Goal: Task Accomplishment & Management: Complete application form

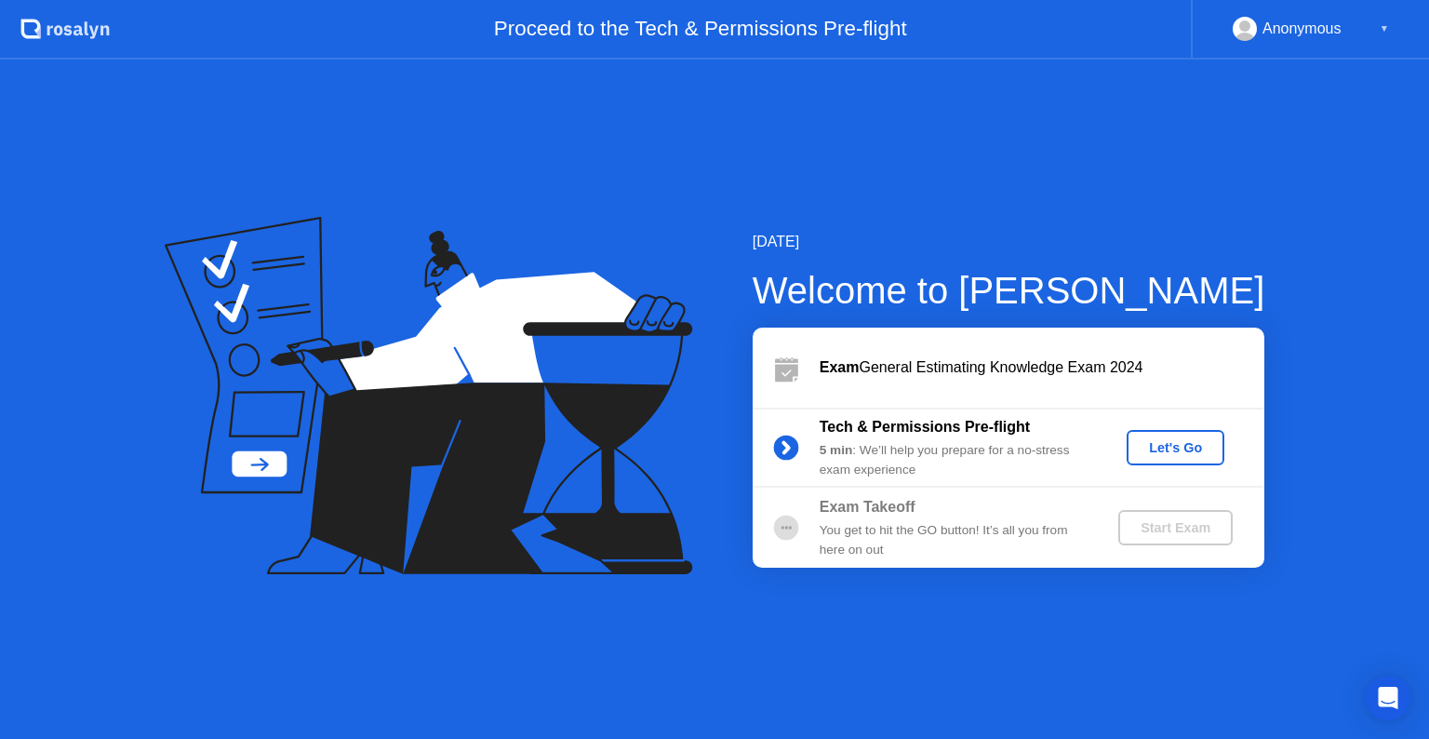
click at [1166, 443] on div "Let's Go" at bounding box center [1175, 447] width 83 height 15
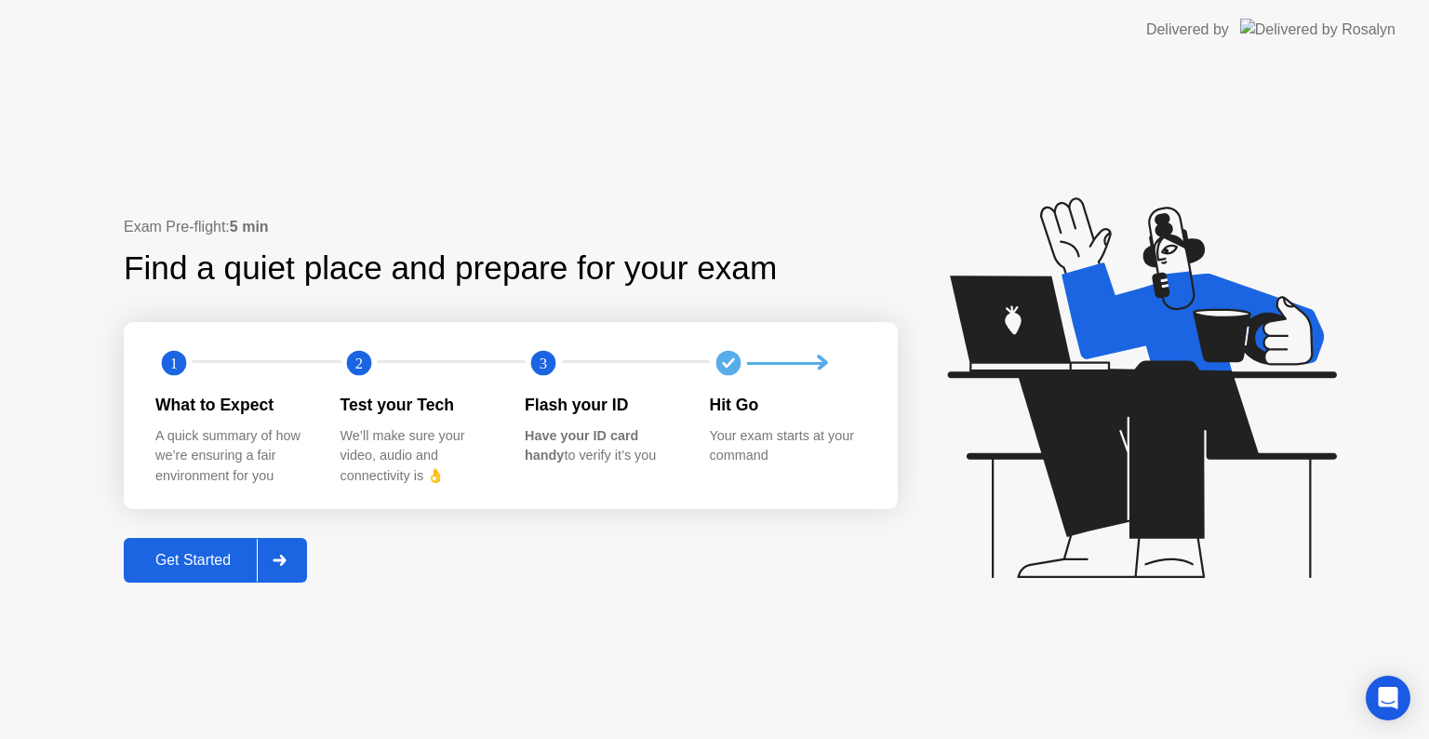
click at [238, 552] on div "Get Started" at bounding box center [192, 560] width 127 height 17
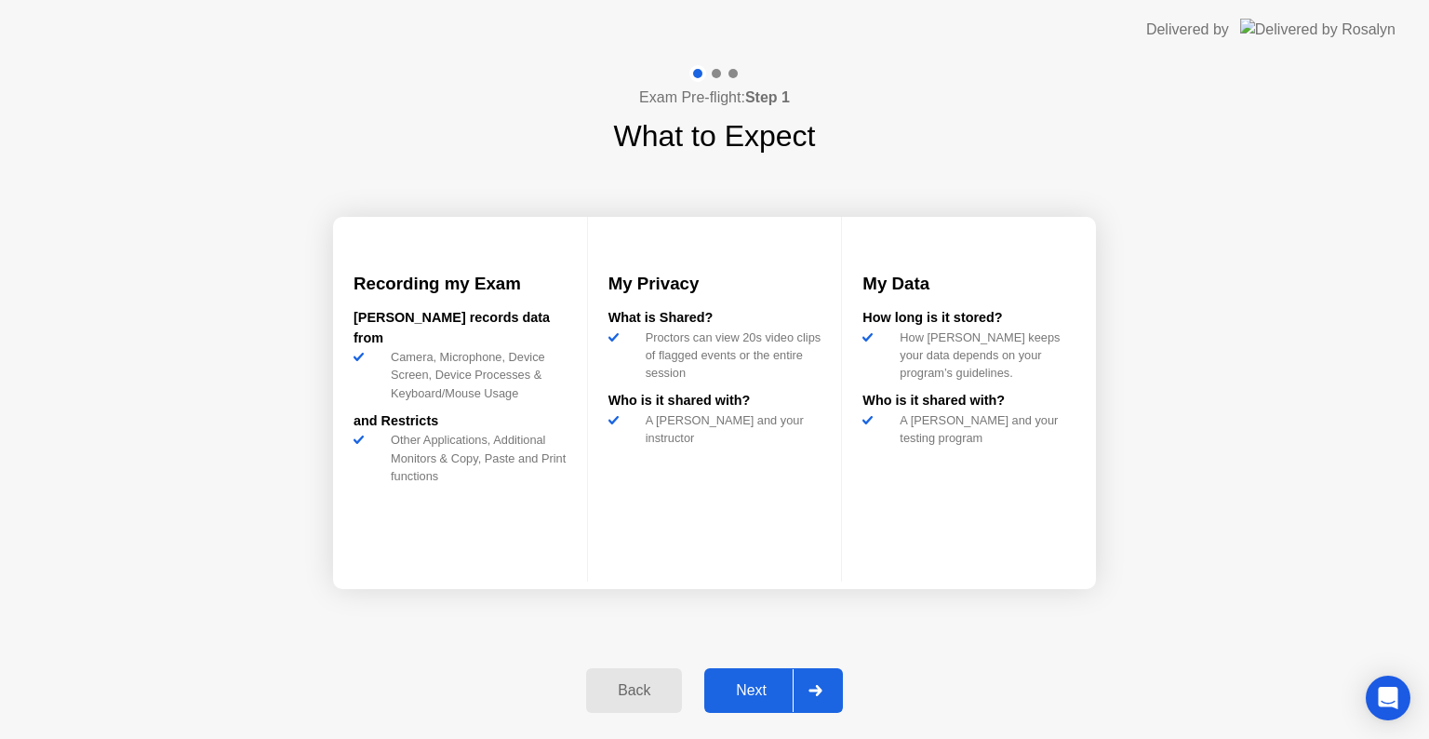
click at [772, 699] on div "Next" at bounding box center [751, 690] width 83 height 17
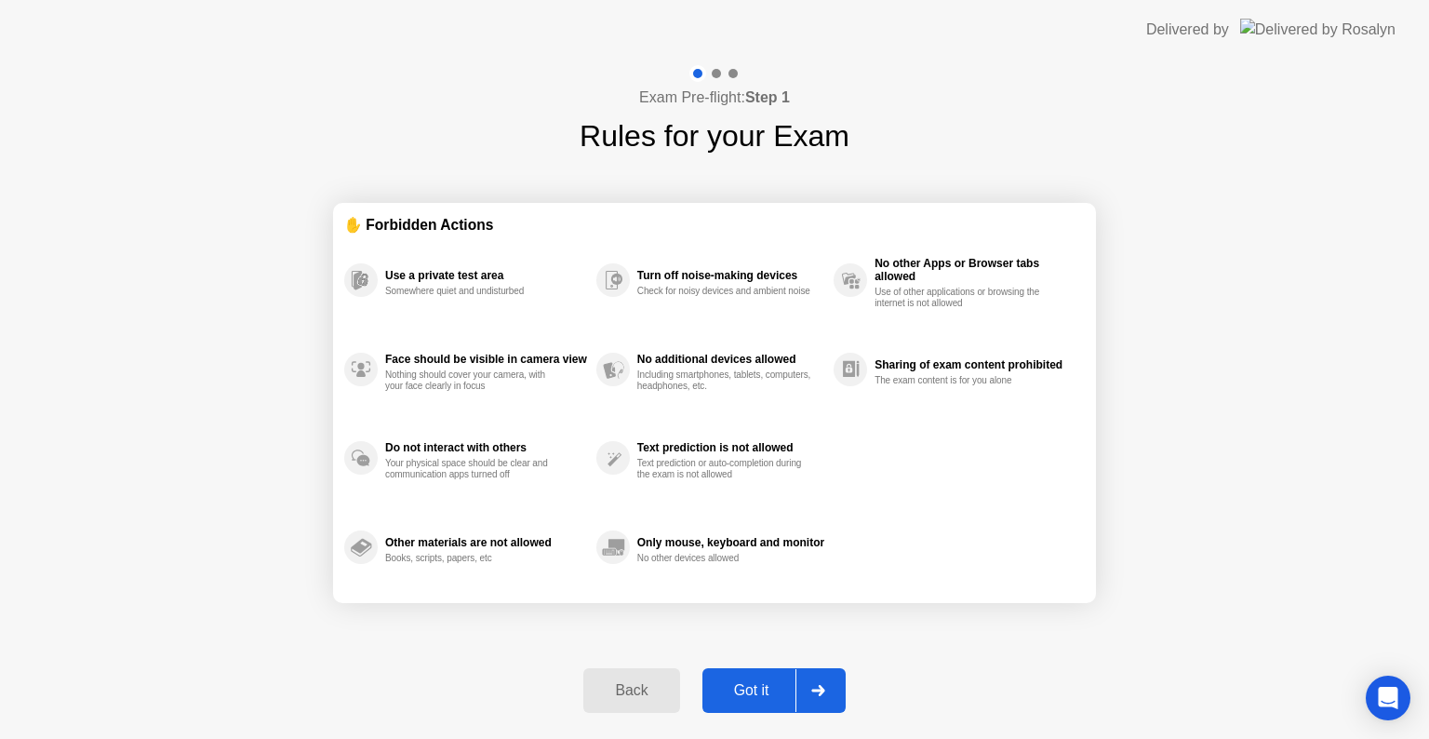
click at [752, 700] on button "Got it" at bounding box center [773, 690] width 143 height 45
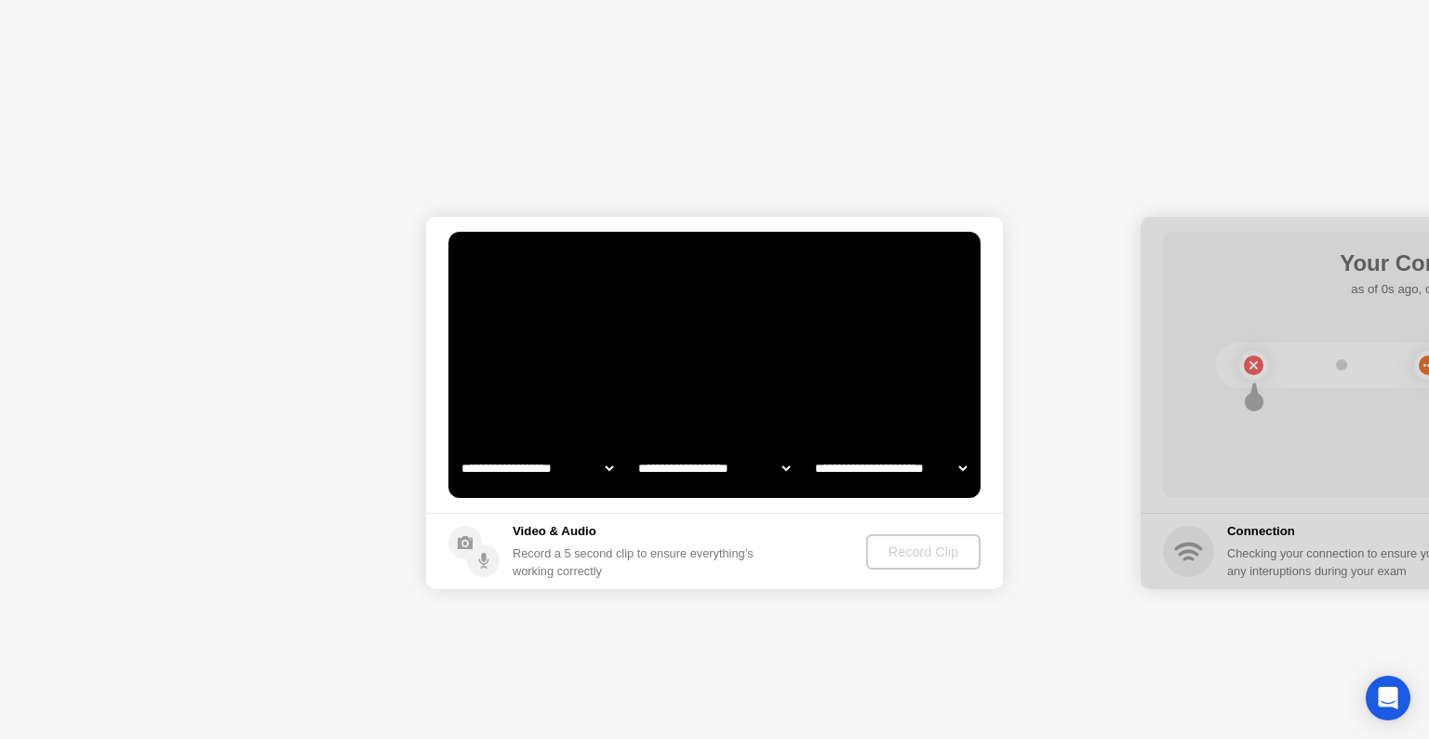
select select "**********"
select select "*******"
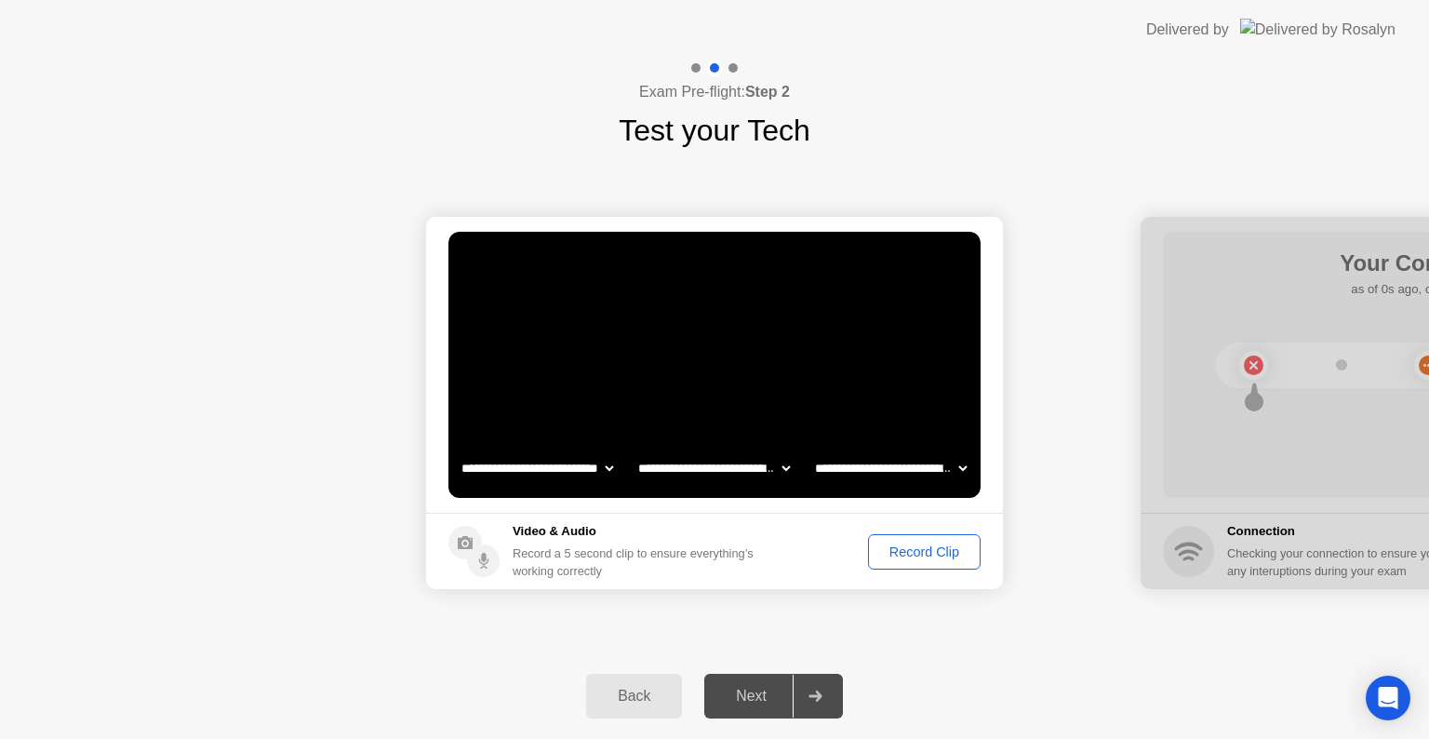
click at [898, 550] on div "Record Clip" at bounding box center [924, 551] width 100 height 15
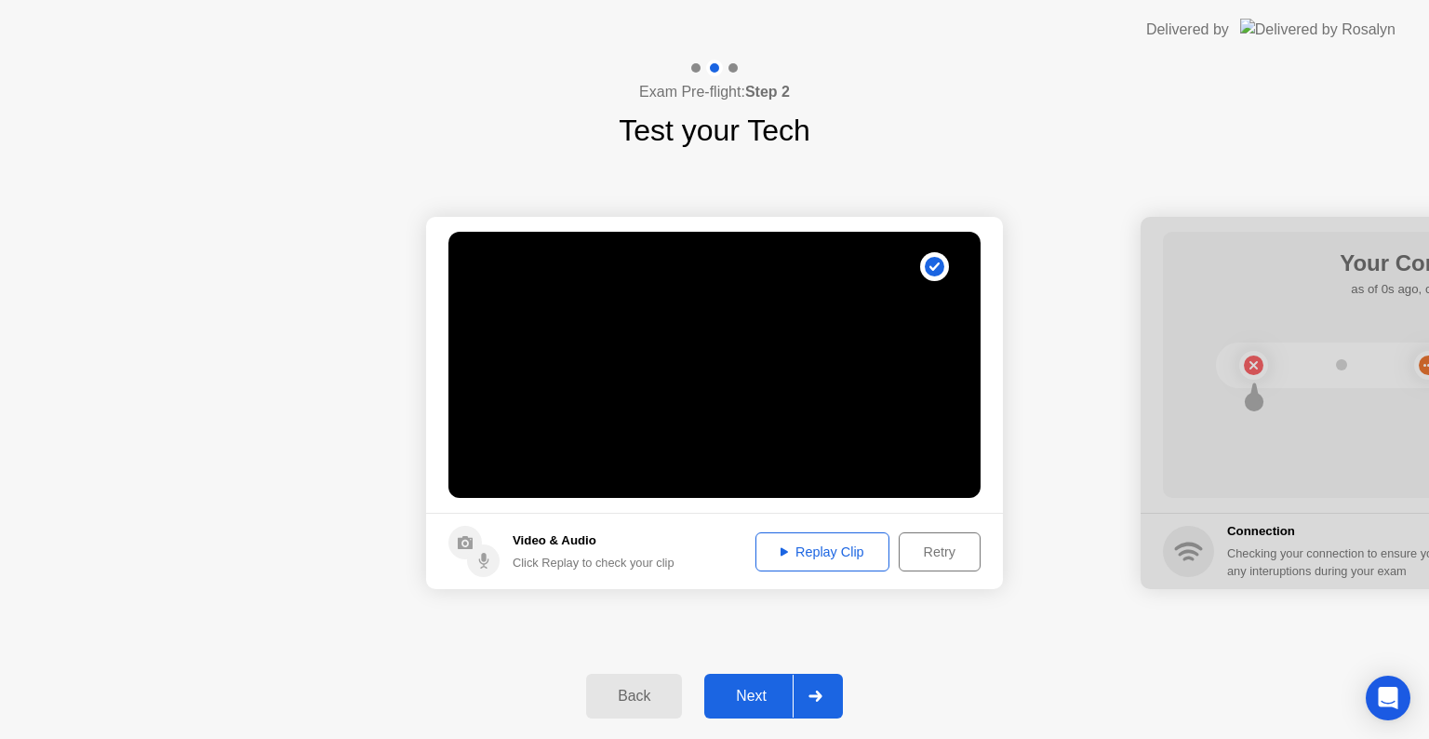
click at [818, 553] on div "Replay Clip" at bounding box center [822, 551] width 121 height 15
click at [771, 552] on div "Replay Clip" at bounding box center [822, 551] width 121 height 15
click at [781, 547] on icon at bounding box center [783, 551] width 7 height 9
click at [754, 692] on div "Next" at bounding box center [751, 695] width 83 height 17
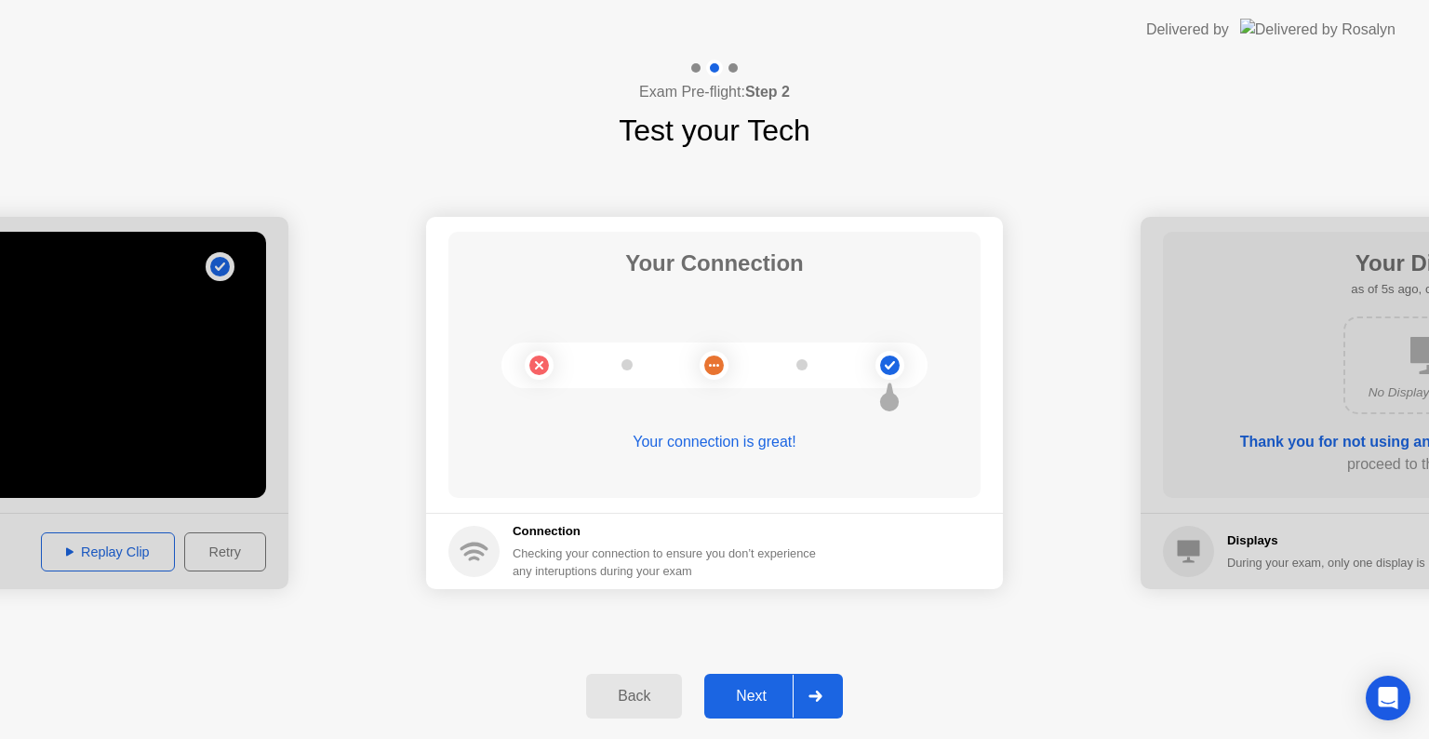
click at [759, 695] on div "Next" at bounding box center [751, 695] width 83 height 17
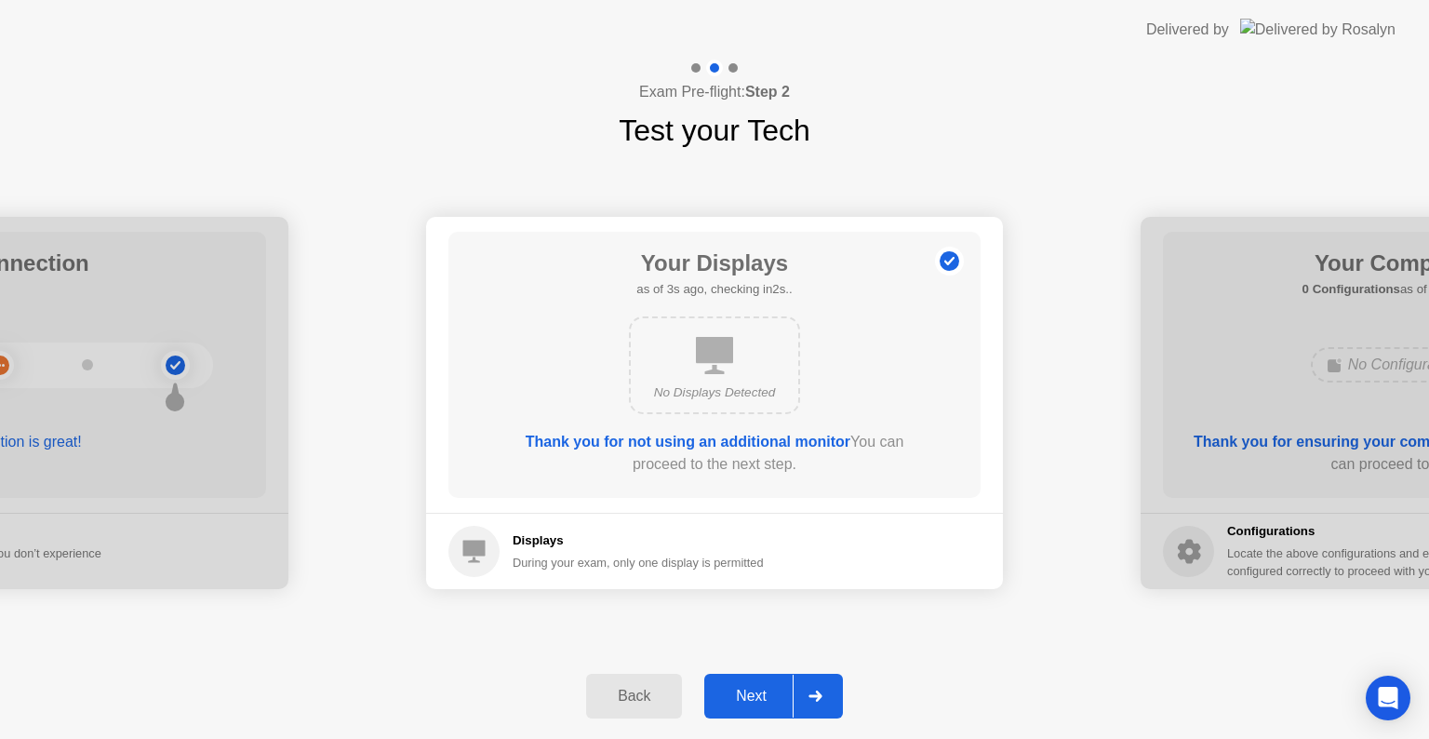
click at [759, 695] on div "Next" at bounding box center [751, 695] width 83 height 17
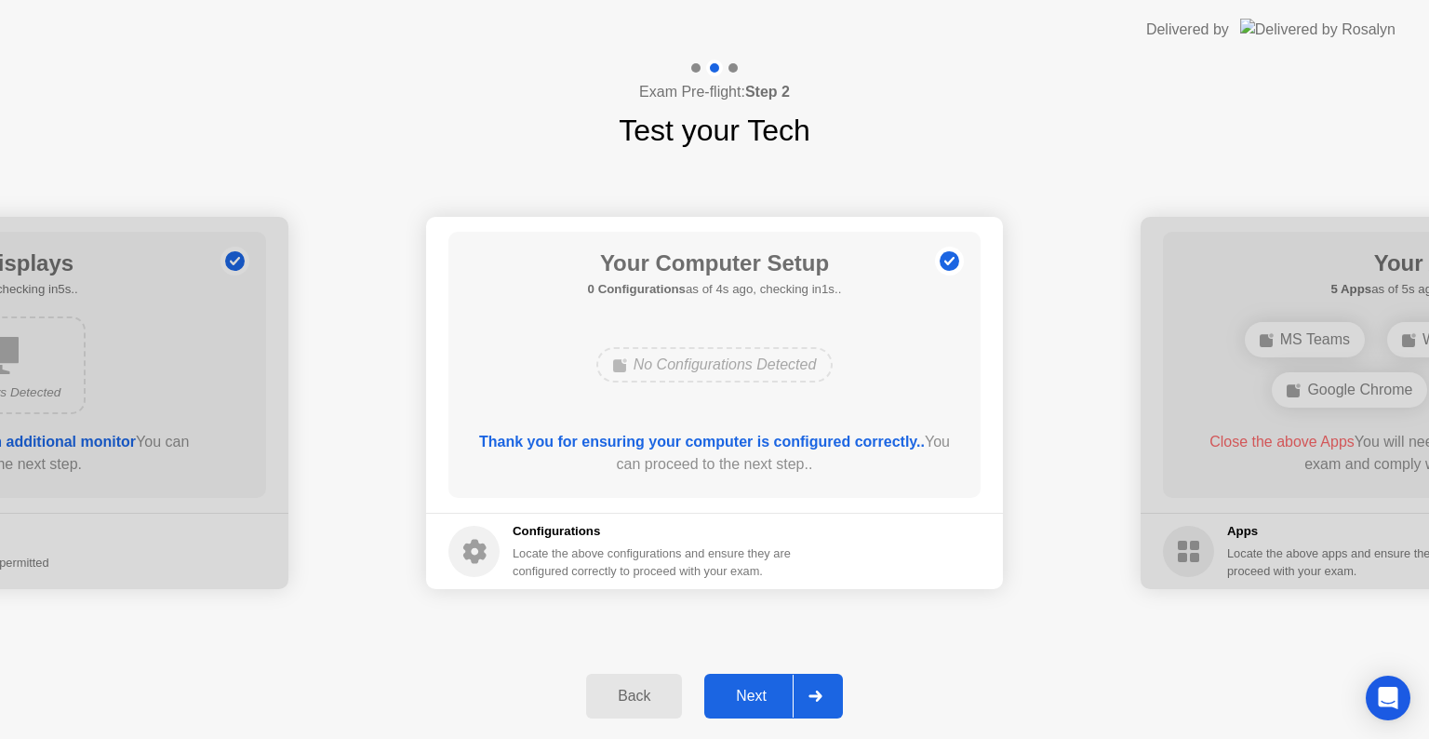
click at [753, 687] on div "Next" at bounding box center [751, 695] width 83 height 17
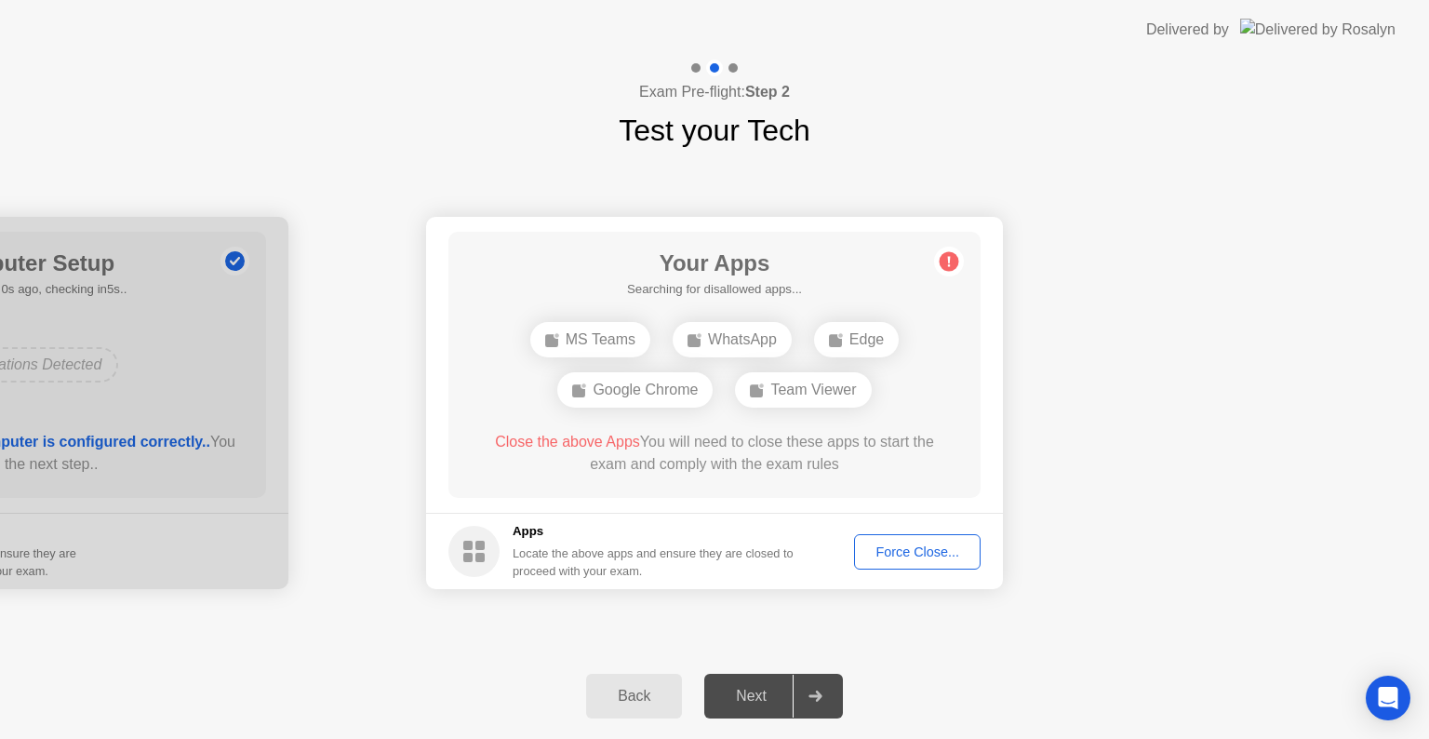
click at [887, 544] on div "Force Close..." at bounding box center [916, 551] width 113 height 15
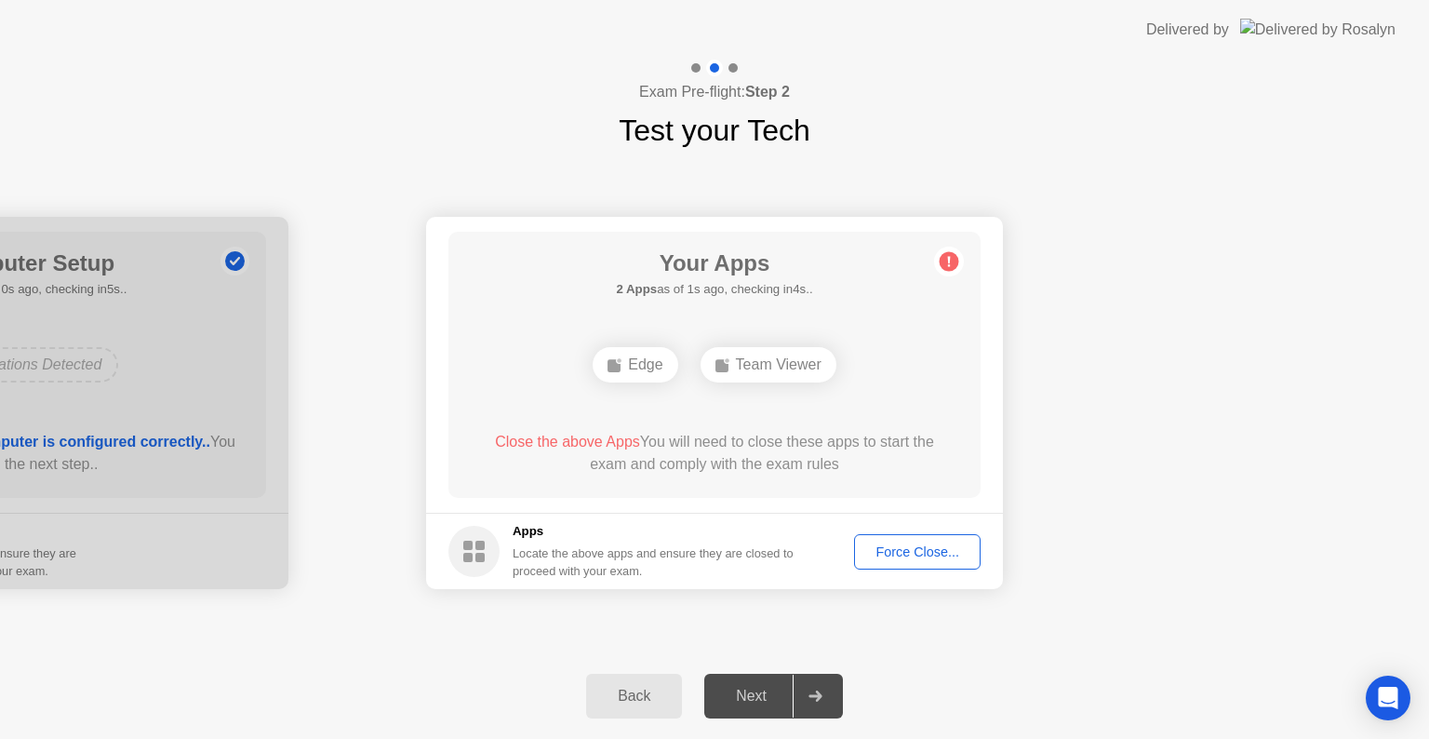
click at [760, 696] on div "Next" at bounding box center [751, 695] width 83 height 17
click at [918, 544] on div "Force Close..." at bounding box center [916, 551] width 113 height 15
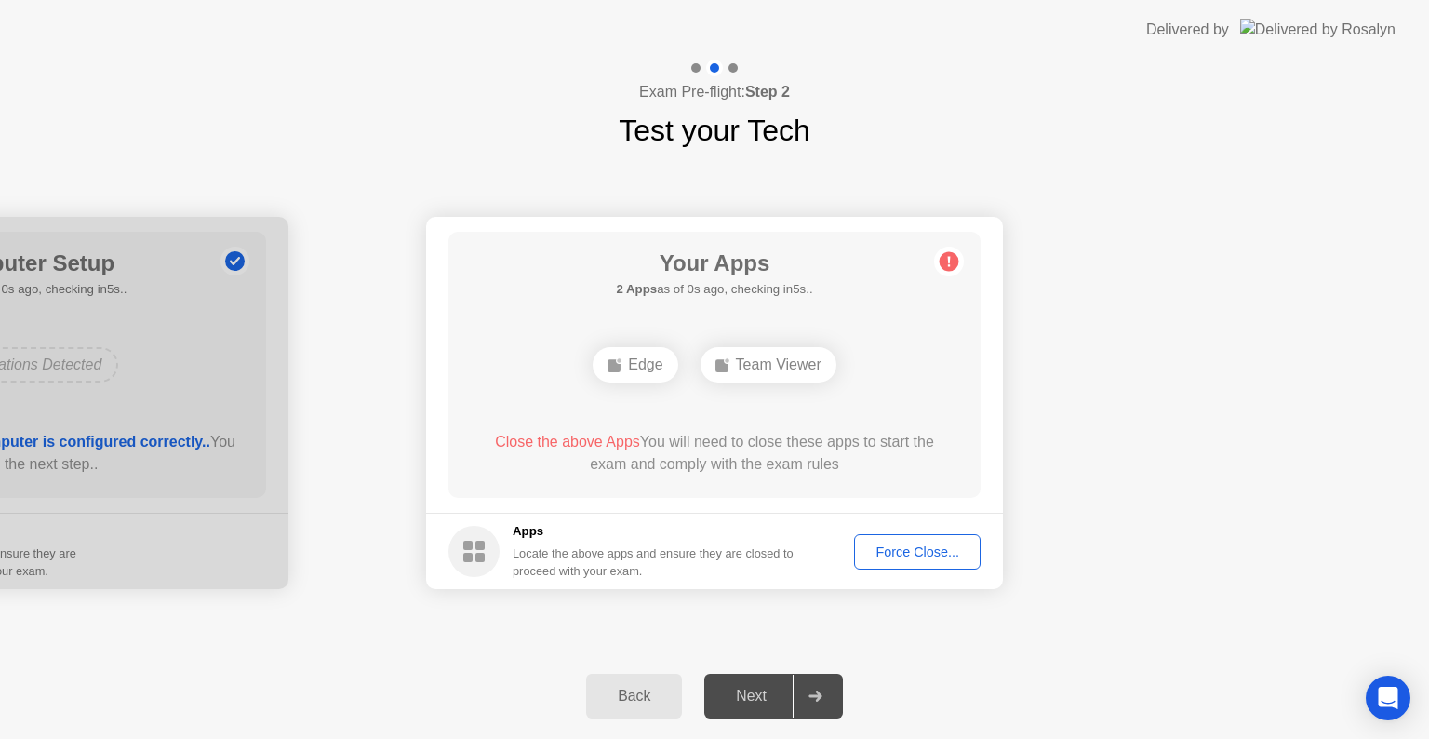
click at [891, 550] on div "Force Close..." at bounding box center [916, 551] width 113 height 15
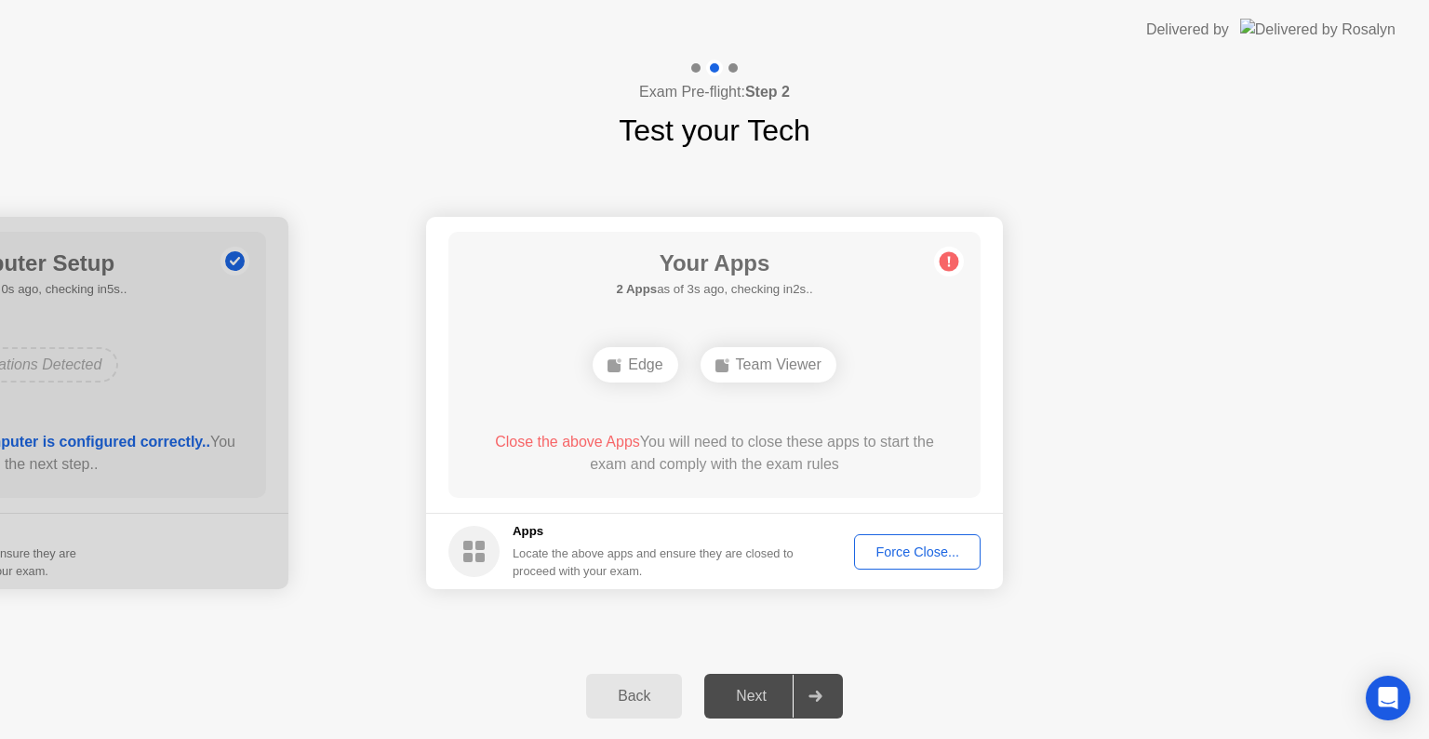
click at [890, 552] on div "Force Close..." at bounding box center [916, 551] width 113 height 15
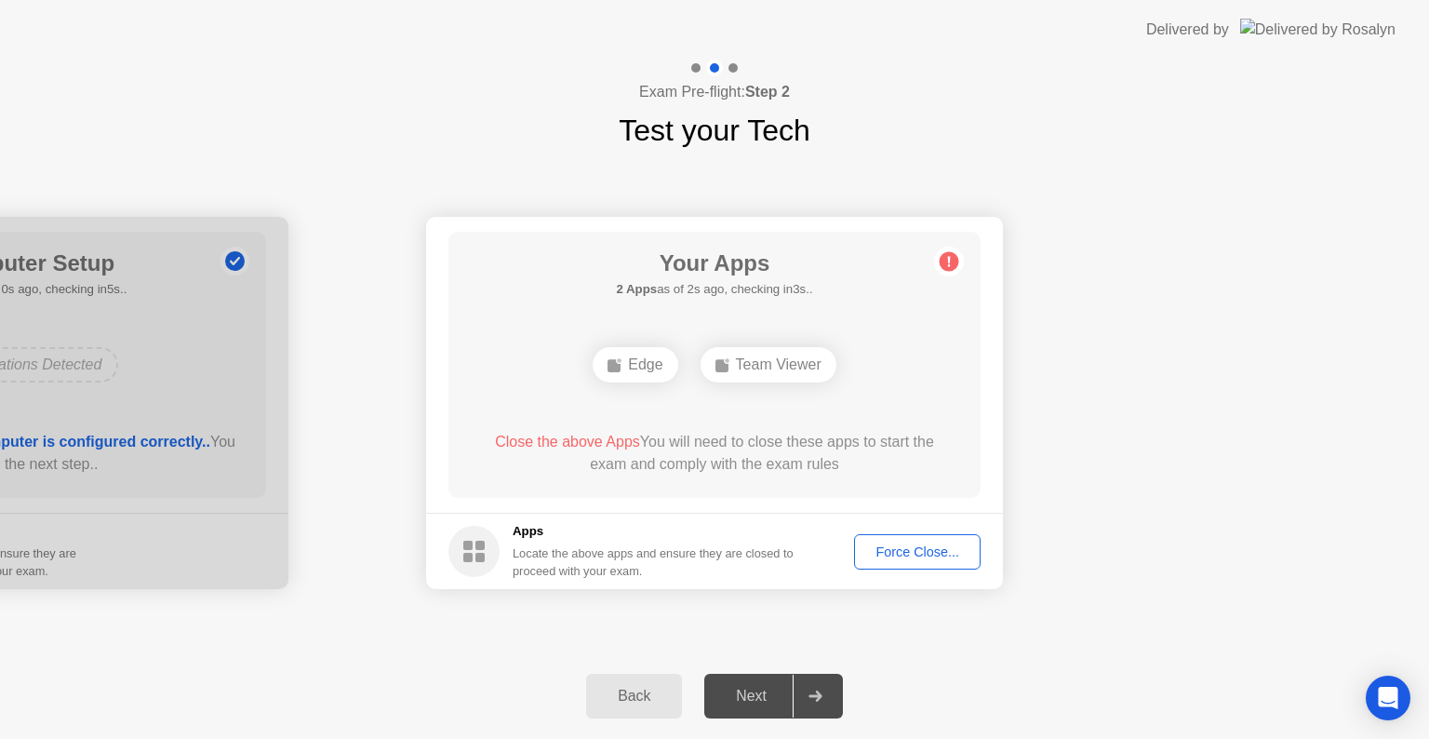
click at [560, 443] on span "Close the above Apps" at bounding box center [567, 441] width 145 height 16
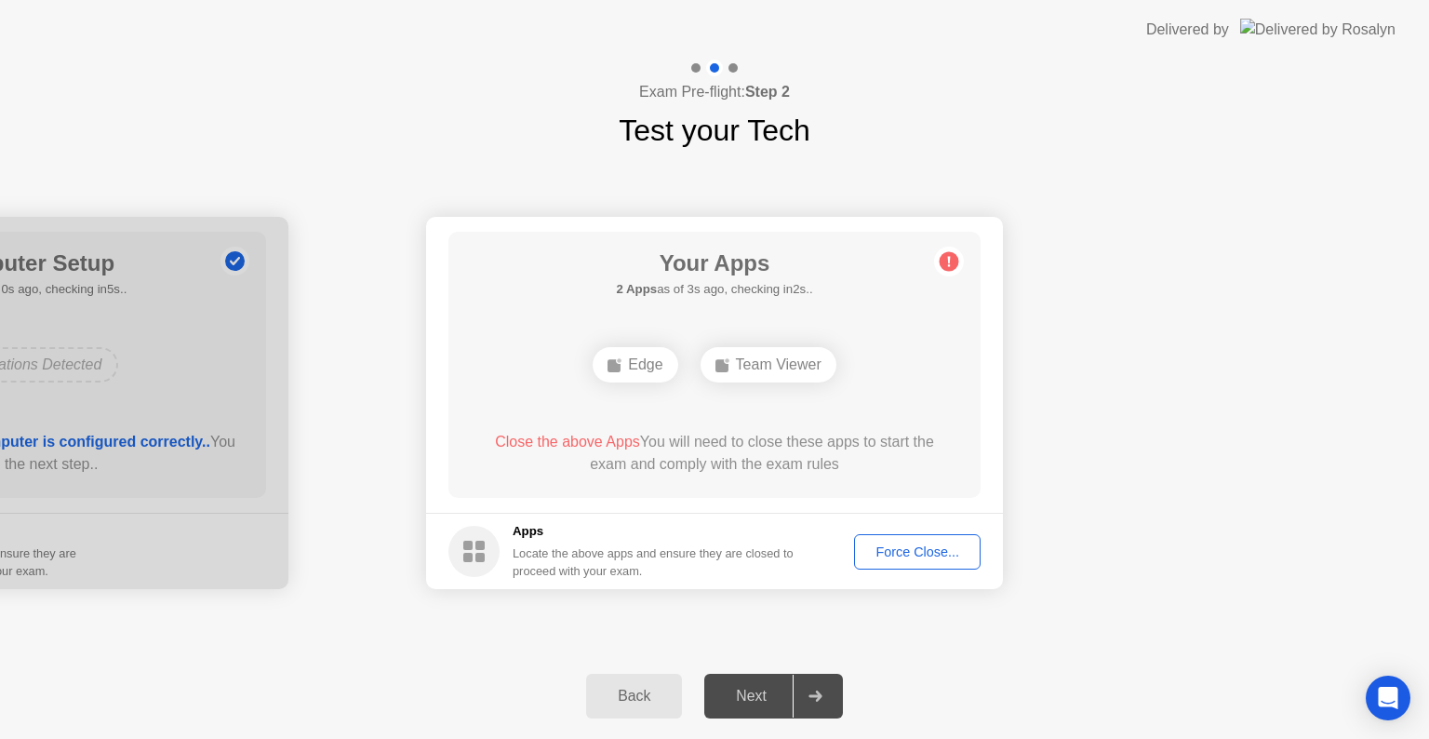
click at [560, 443] on span "Close the above Apps" at bounding box center [567, 441] width 145 height 16
click at [904, 539] on button "Force Close..." at bounding box center [917, 551] width 126 height 35
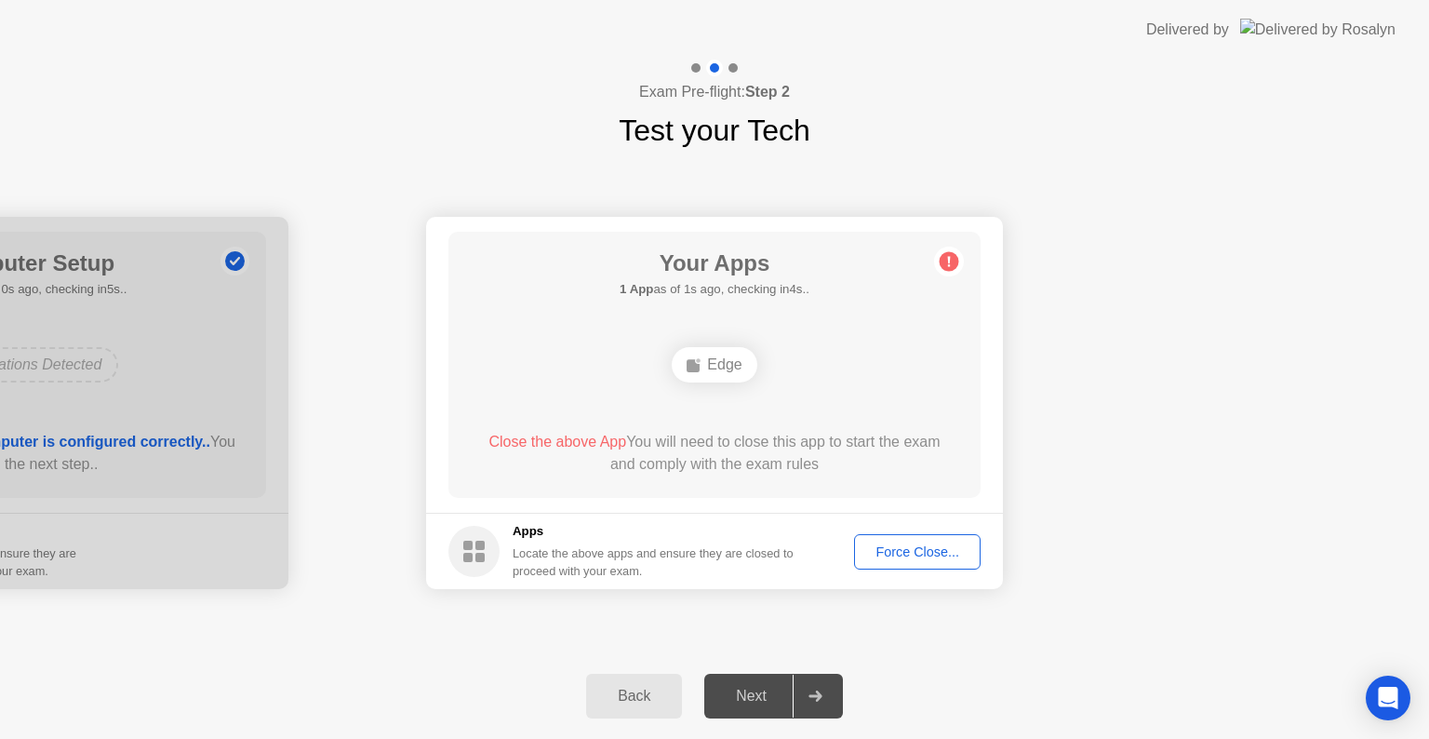
click at [878, 550] on div "Force Close..." at bounding box center [916, 551] width 113 height 15
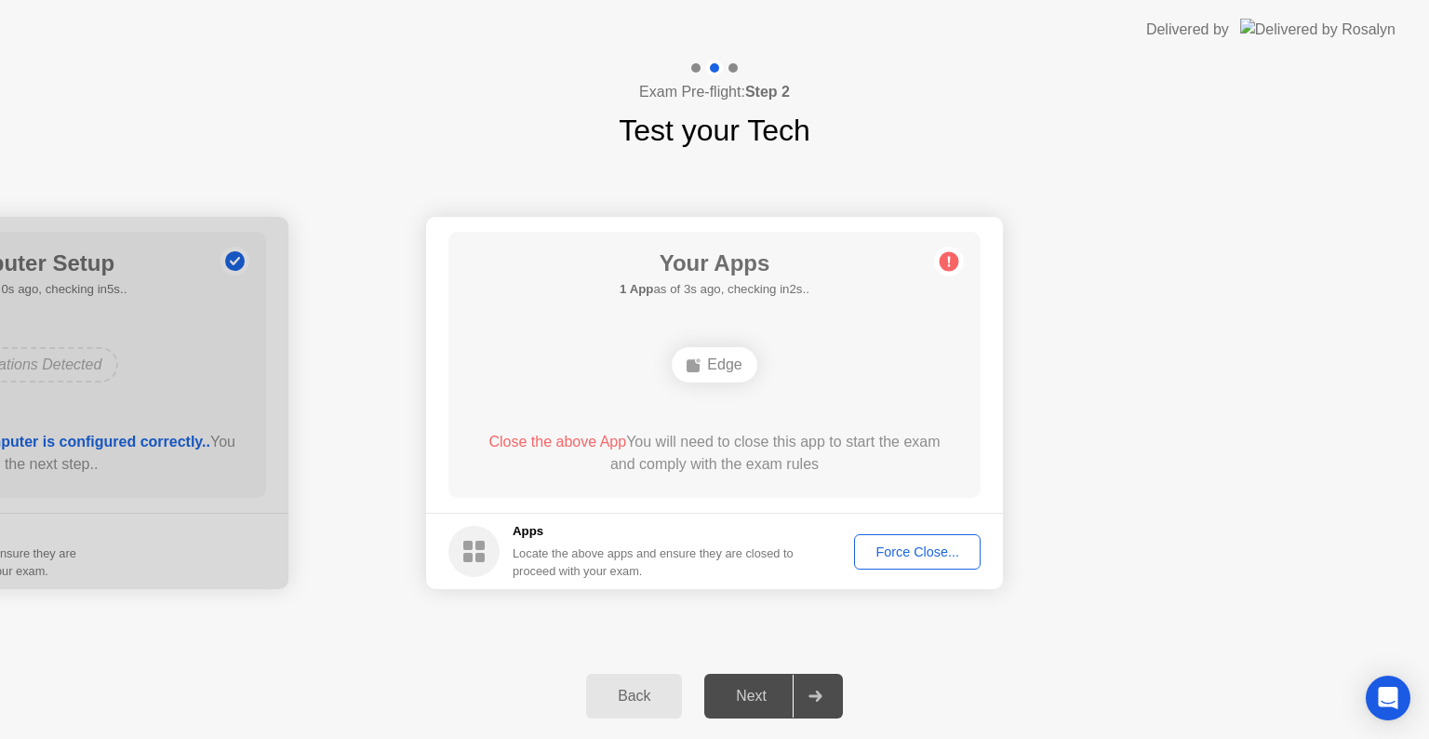
click at [746, 696] on div "Next" at bounding box center [751, 695] width 83 height 17
click at [898, 552] on div "Force Close..." at bounding box center [916, 551] width 113 height 15
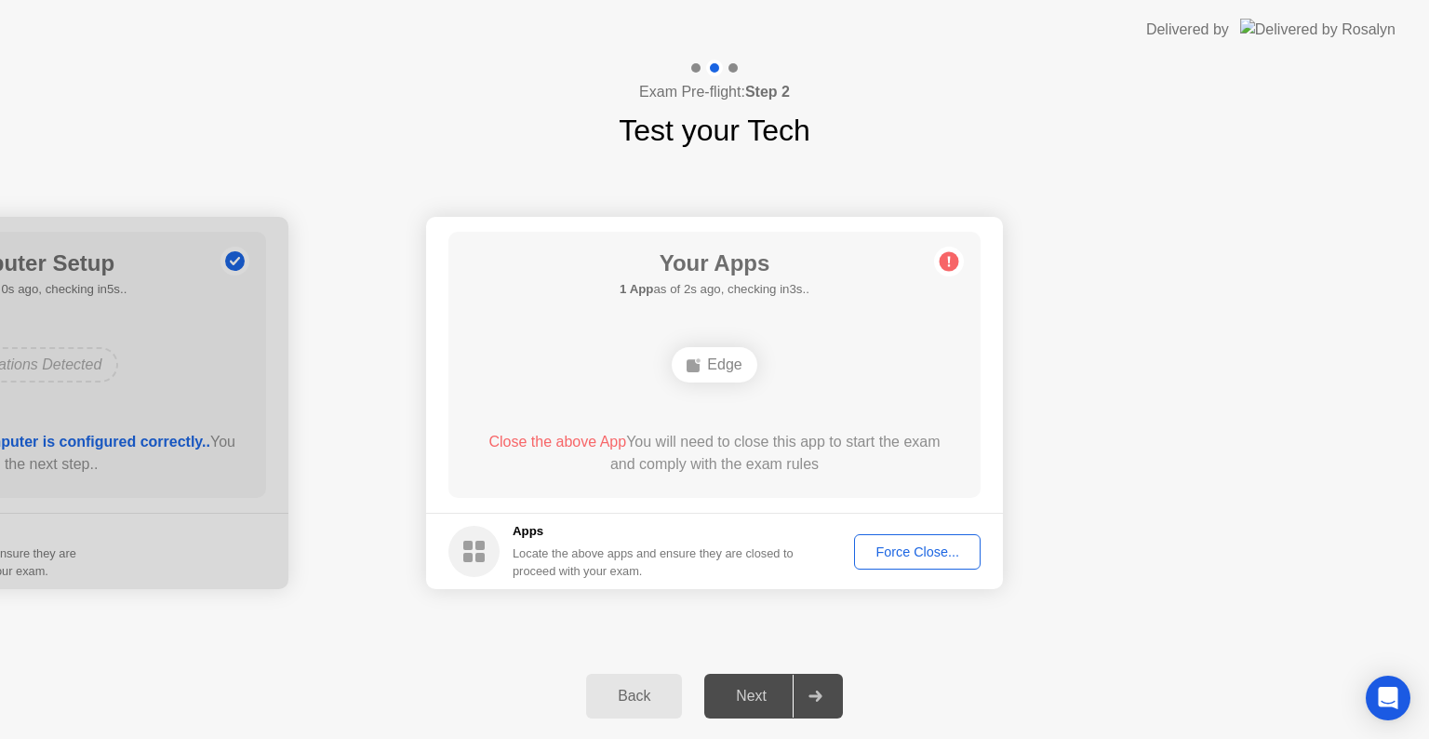
click at [897, 537] on button "Force Close..." at bounding box center [917, 551] width 126 height 35
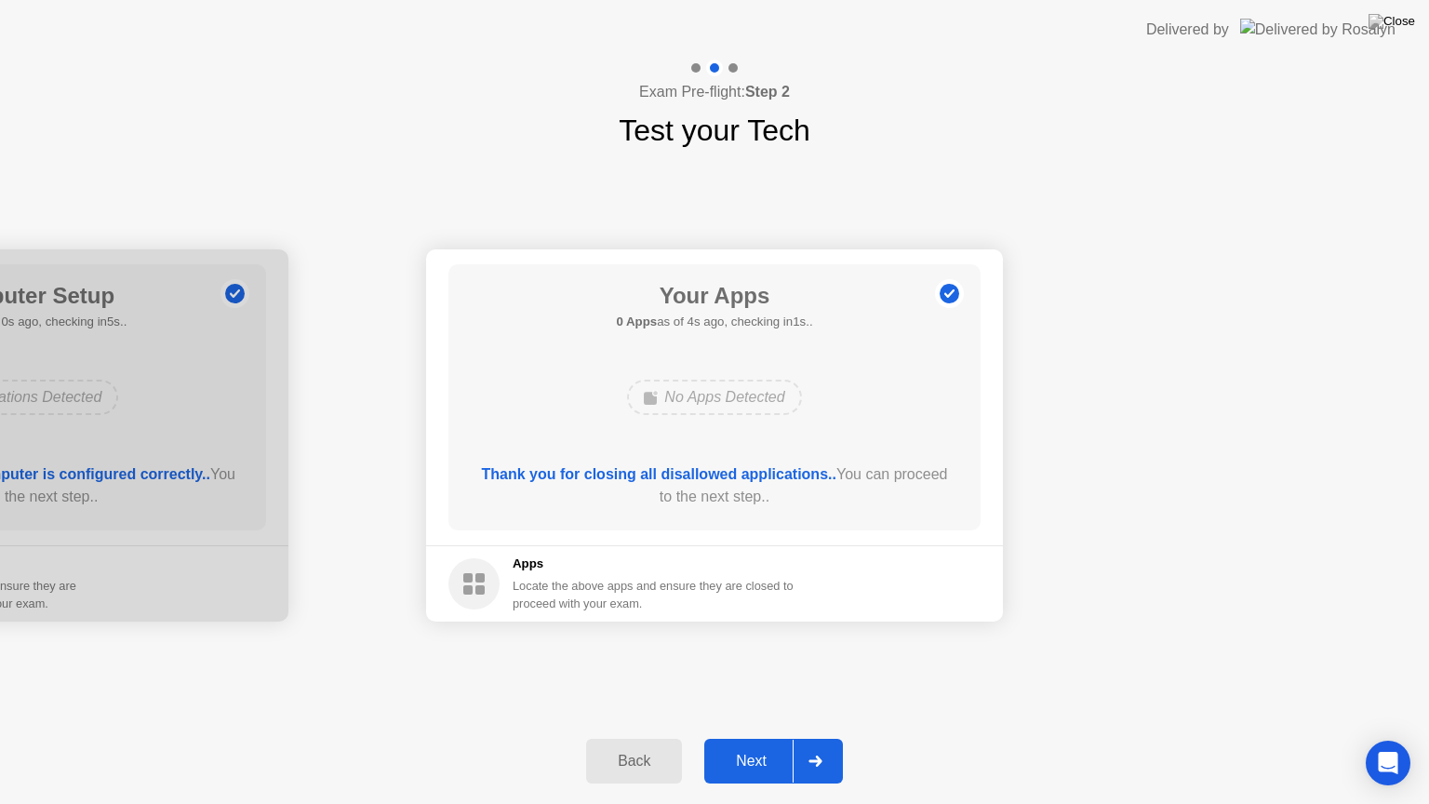
click at [744, 738] on div "Next" at bounding box center [751, 760] width 83 height 17
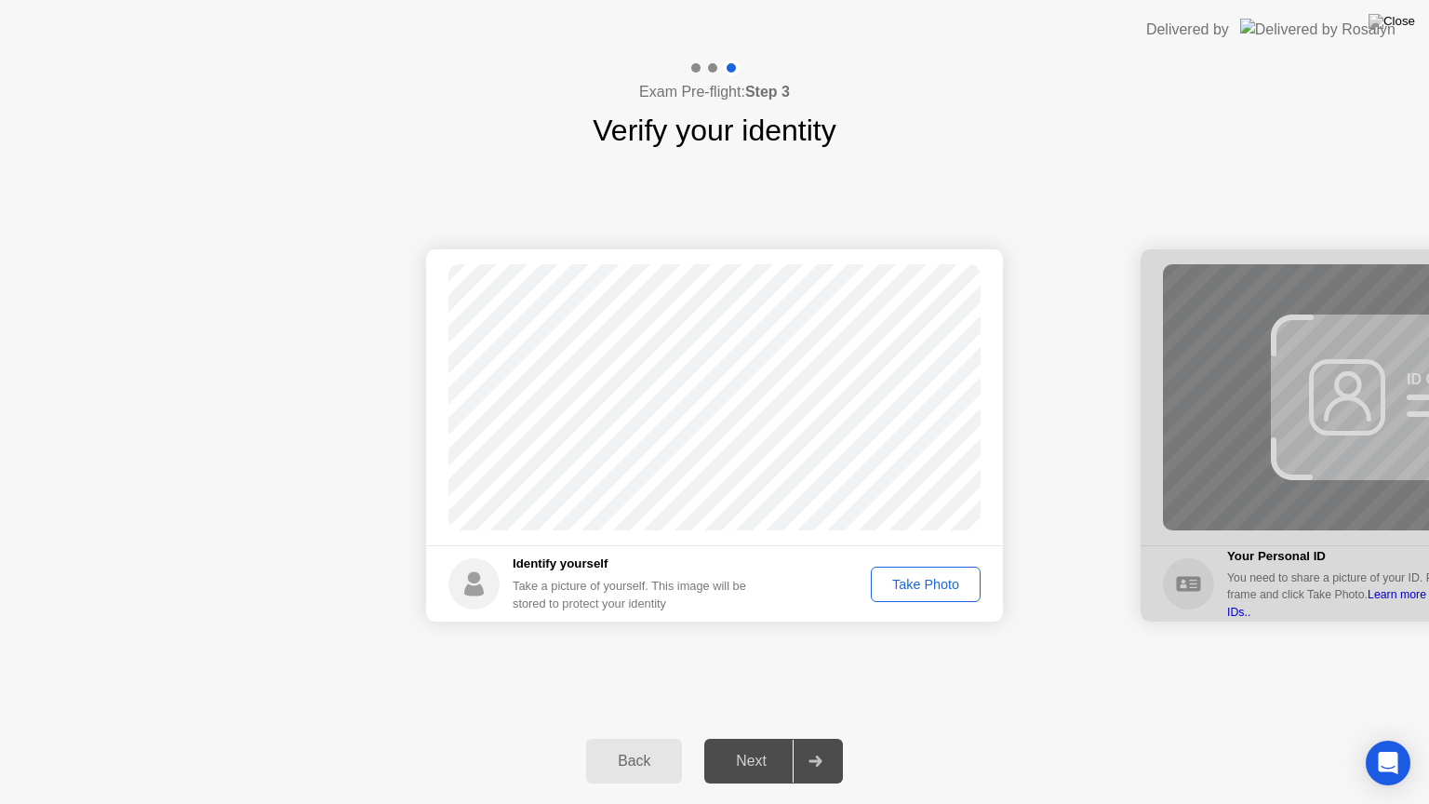
click at [915, 579] on div "Take Photo" at bounding box center [925, 584] width 97 height 15
click at [771, 738] on div "Next" at bounding box center [751, 760] width 83 height 17
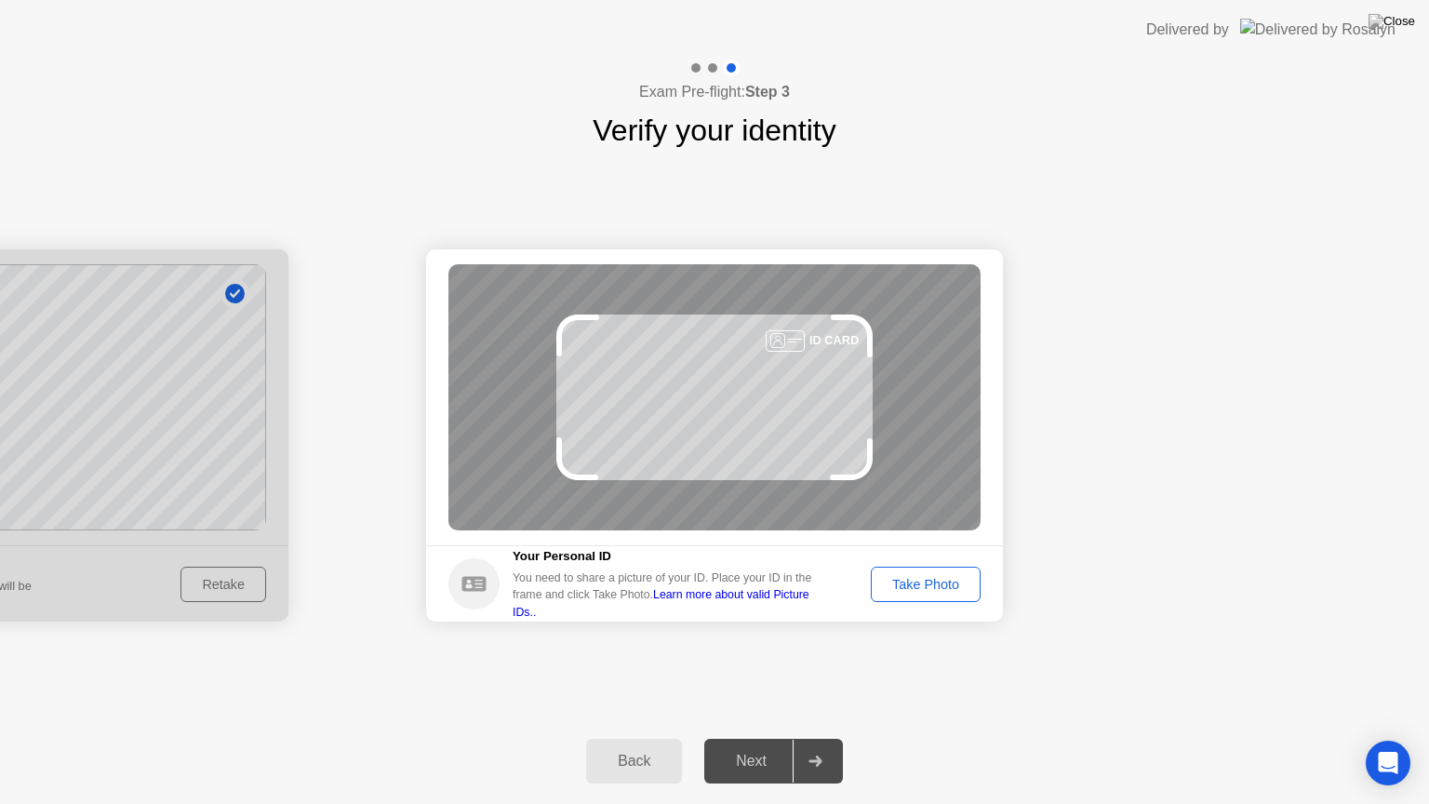
click at [946, 594] on button "Take Photo" at bounding box center [926, 583] width 110 height 35
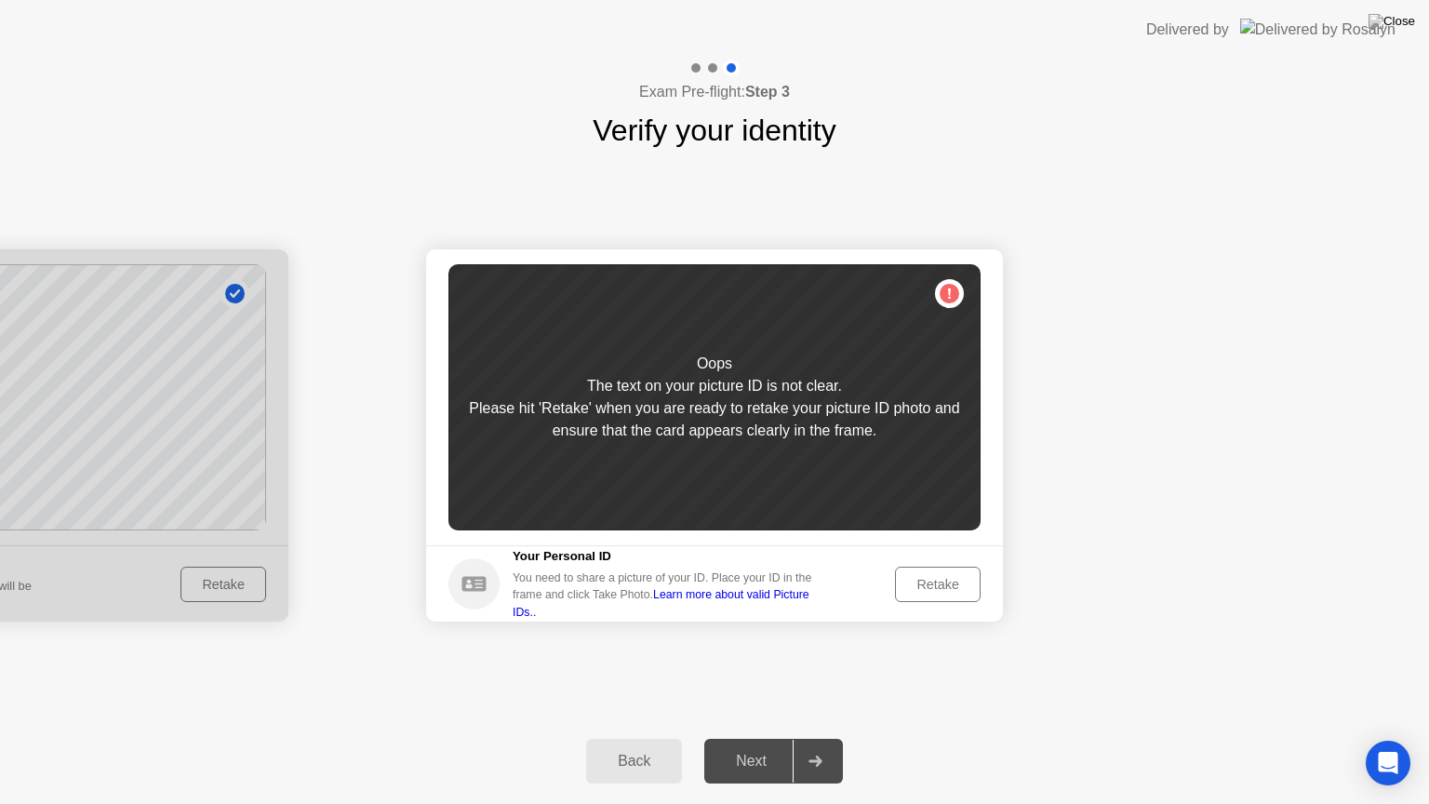
click at [946, 594] on button "Retake" at bounding box center [938, 583] width 86 height 35
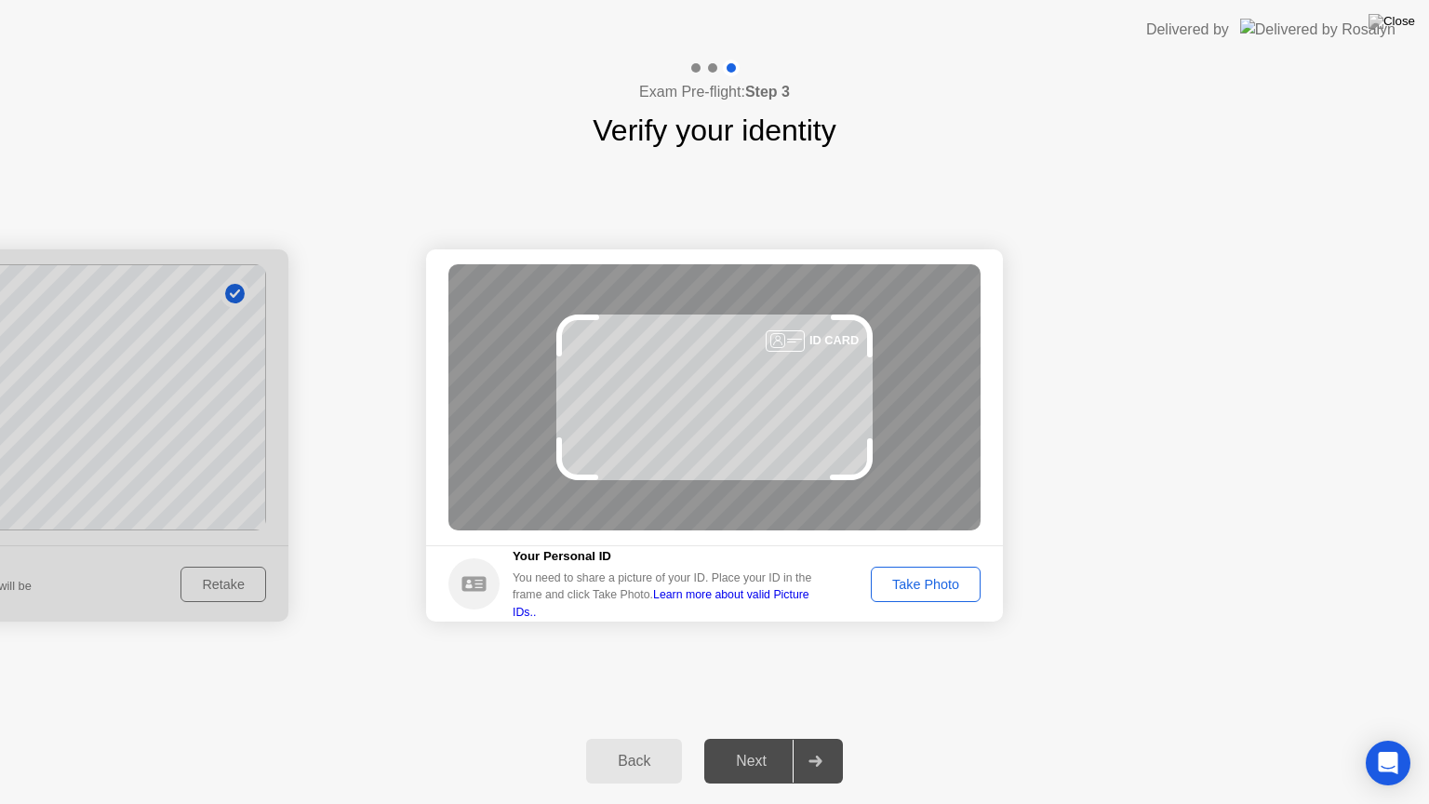
click at [954, 586] on div "Take Photo" at bounding box center [925, 584] width 97 height 15
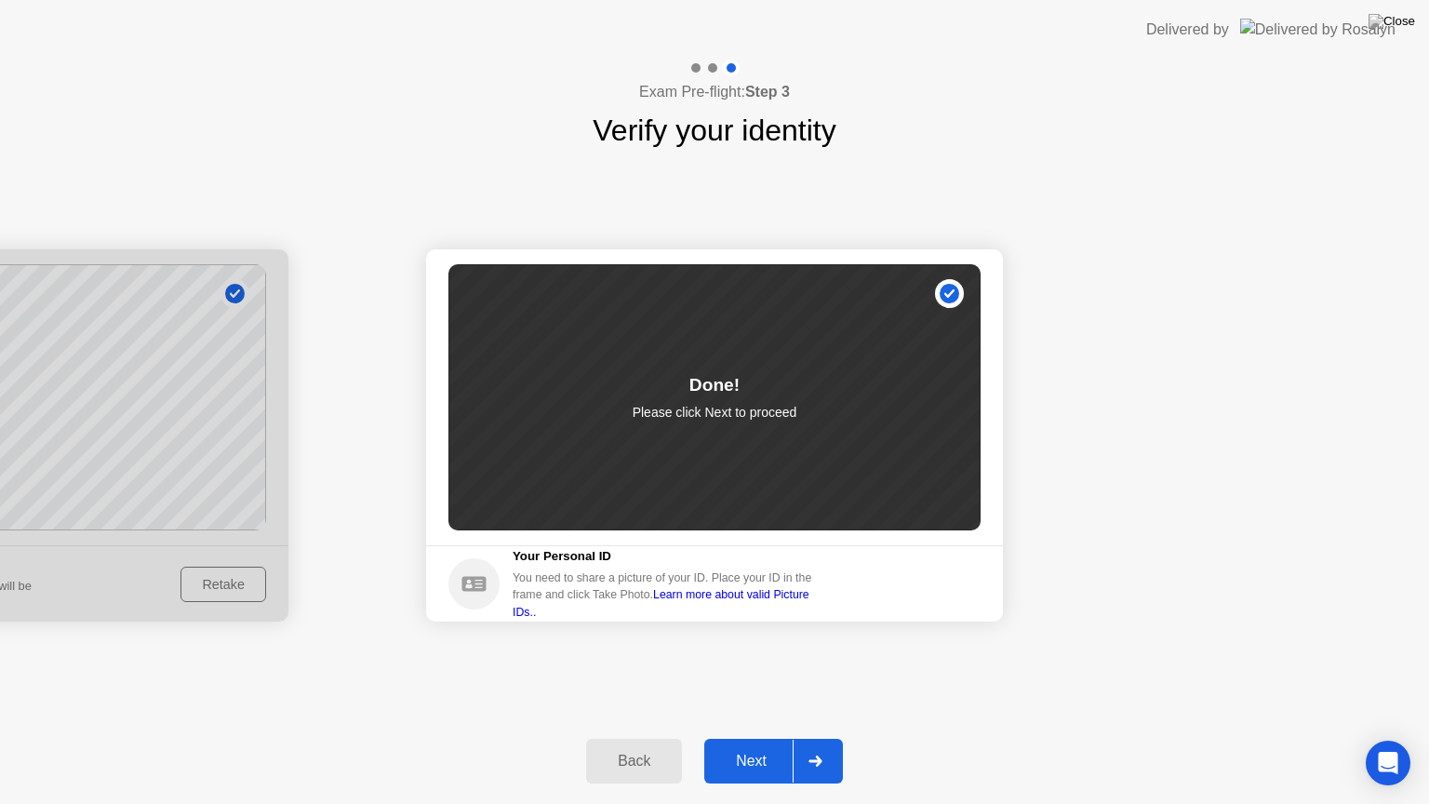
click at [744, 738] on div "Next" at bounding box center [751, 760] width 83 height 17
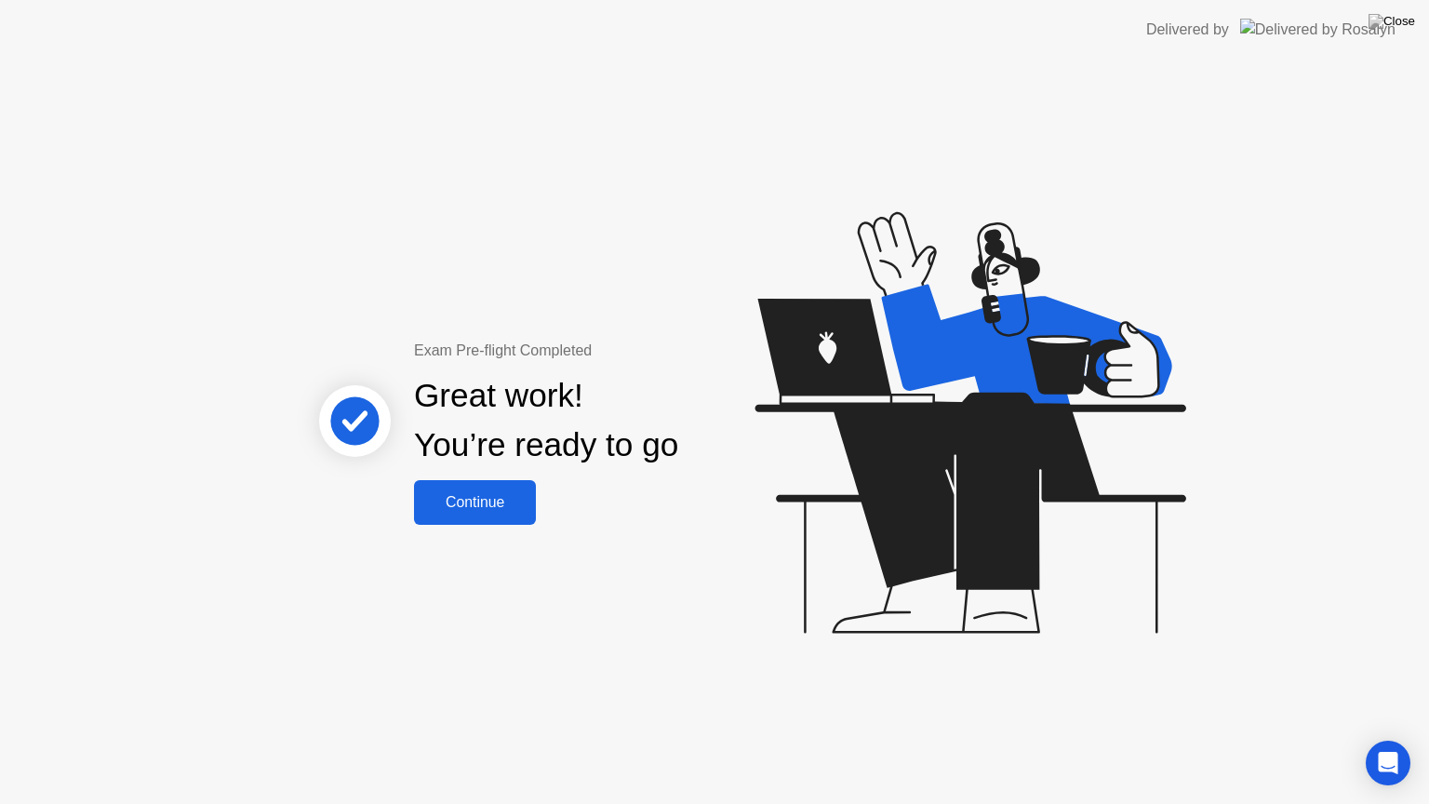
click at [488, 499] on div "Continue" at bounding box center [474, 502] width 111 height 17
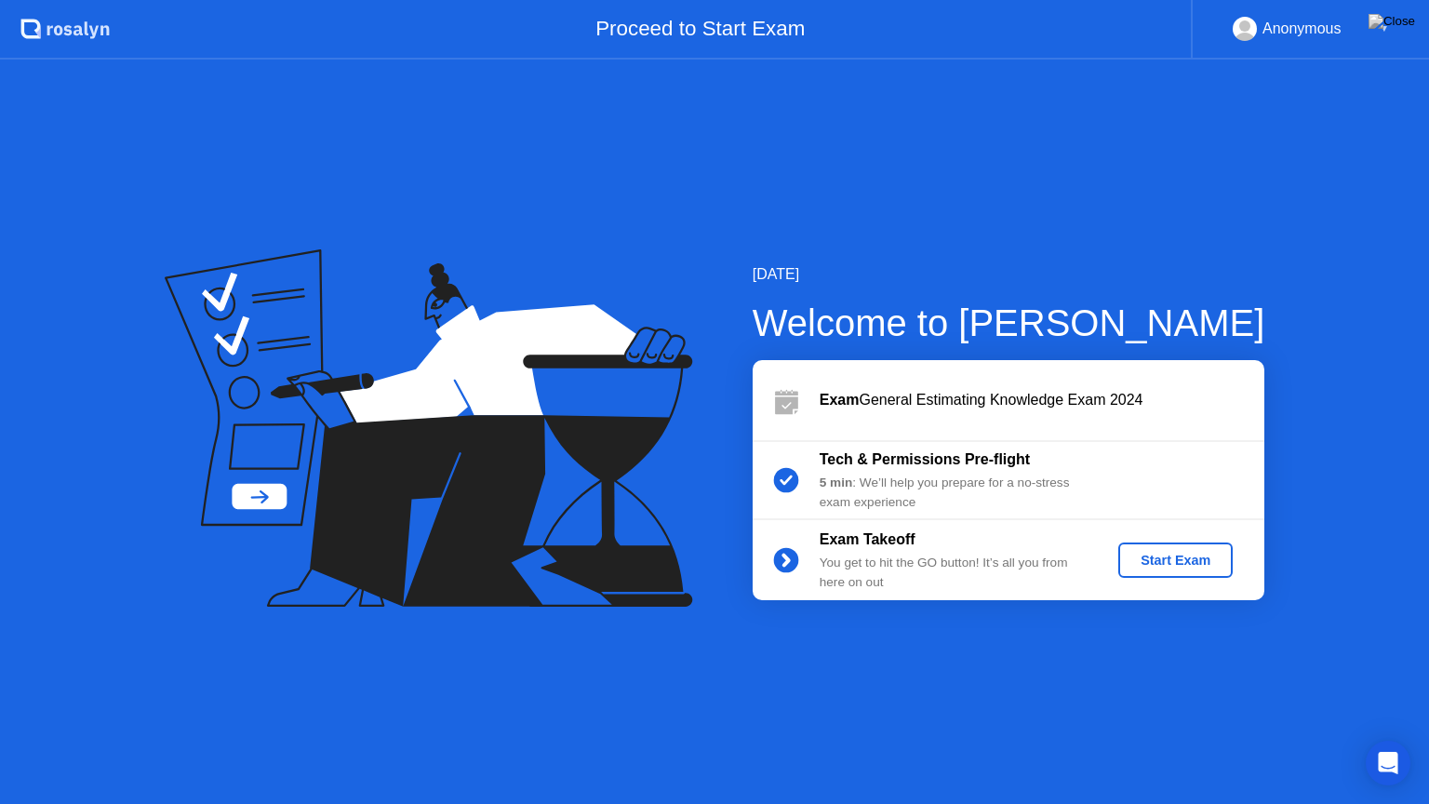
click at [1157, 554] on div "Start Exam" at bounding box center [1175, 559] width 100 height 15
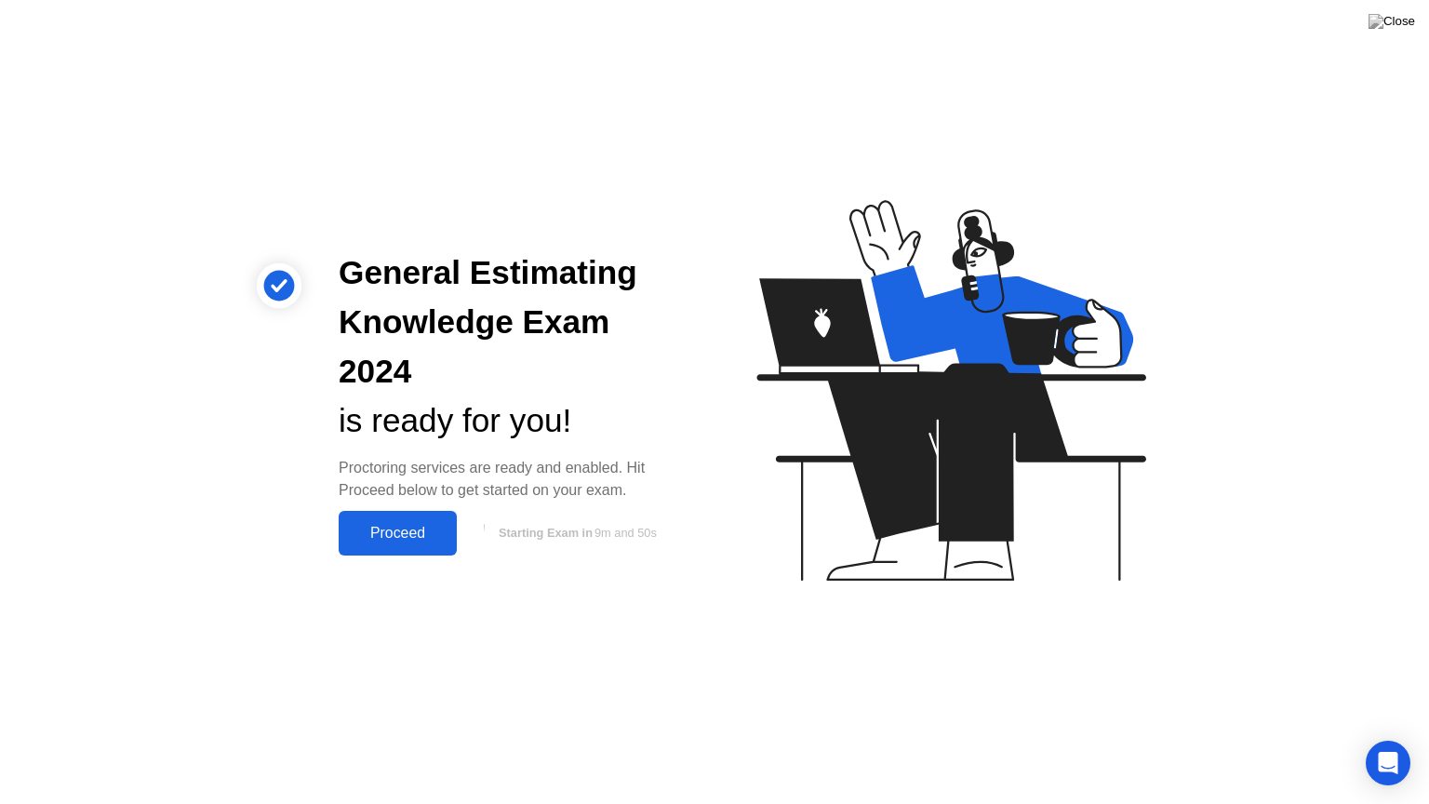
click at [413, 525] on div "Proceed" at bounding box center [397, 533] width 107 height 17
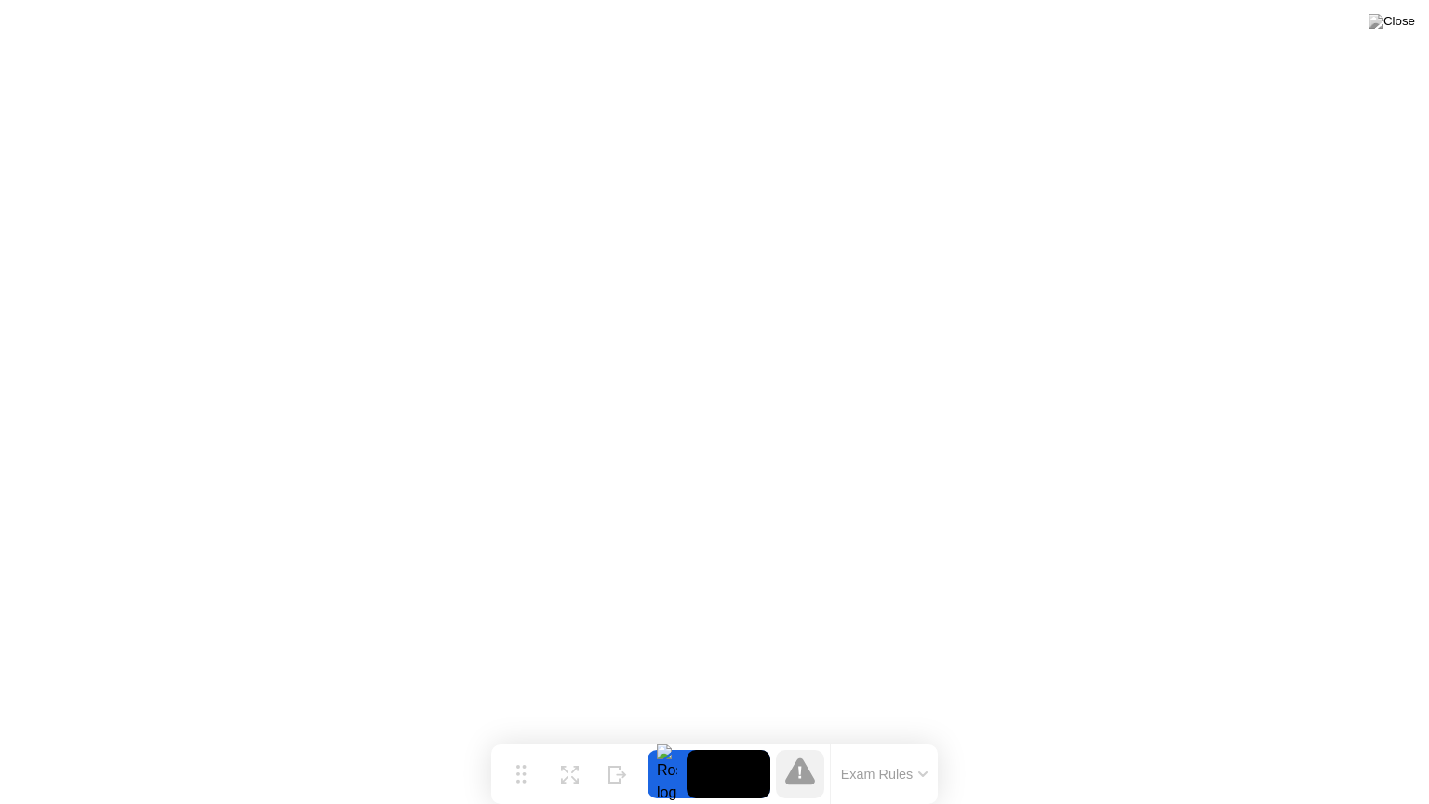
click at [891, 738] on button "Exam Rules" at bounding box center [884, 773] width 99 height 17
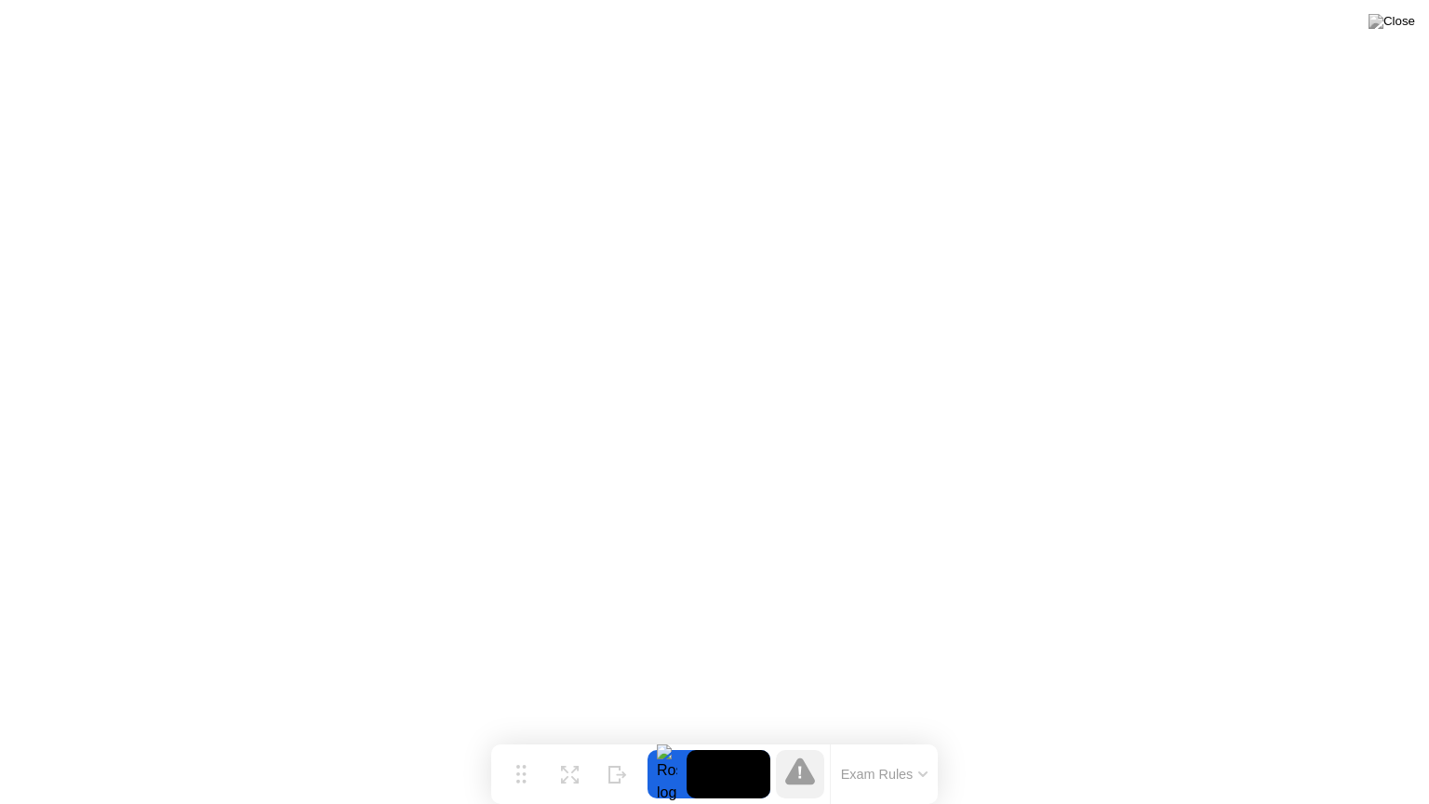
click at [808, 738] on icon at bounding box center [800, 771] width 30 height 30
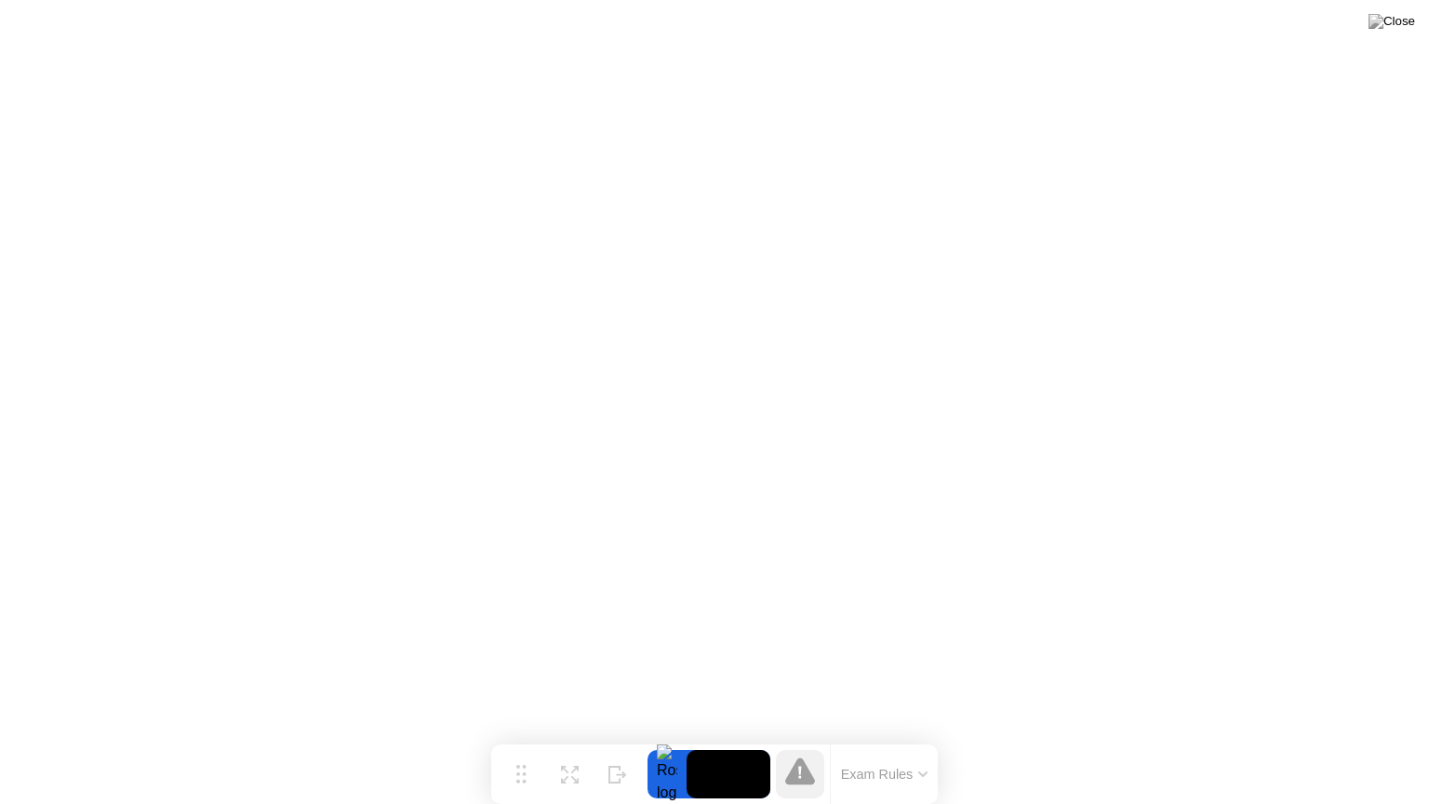
click at [906, 738] on button "Exam Rules" at bounding box center [884, 773] width 99 height 17
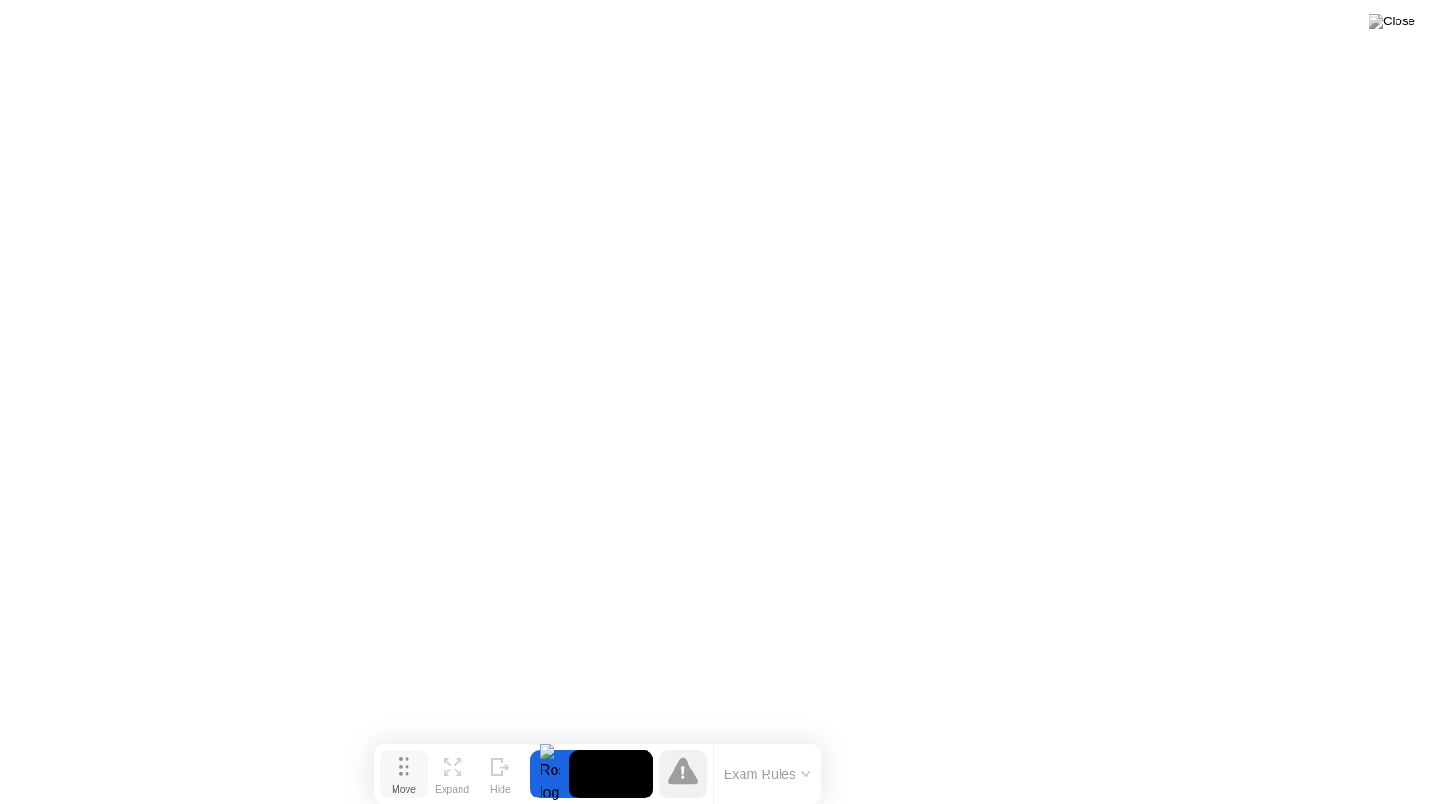
drag, startPoint x: 531, startPoint y: 779, endPoint x: 414, endPoint y: 787, distance: 117.4
click at [414, 738] on div "Move" at bounding box center [404, 788] width 24 height 11
click at [583, 738] on video at bounding box center [611, 774] width 84 height 48
click at [549, 738] on div at bounding box center [549, 774] width 39 height 48
